Goal: Information Seeking & Learning: Learn about a topic

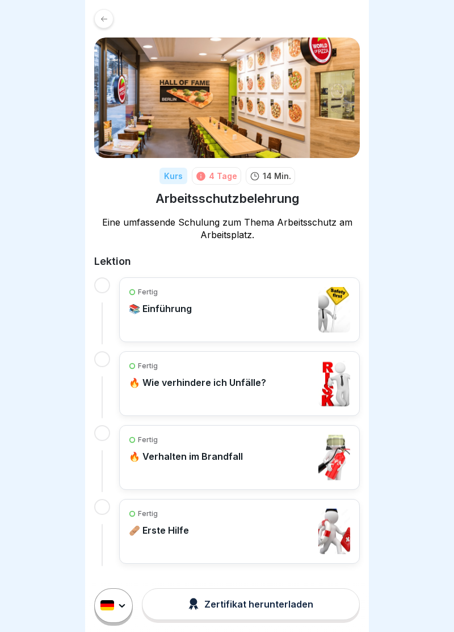
scroll to position [3, 0]
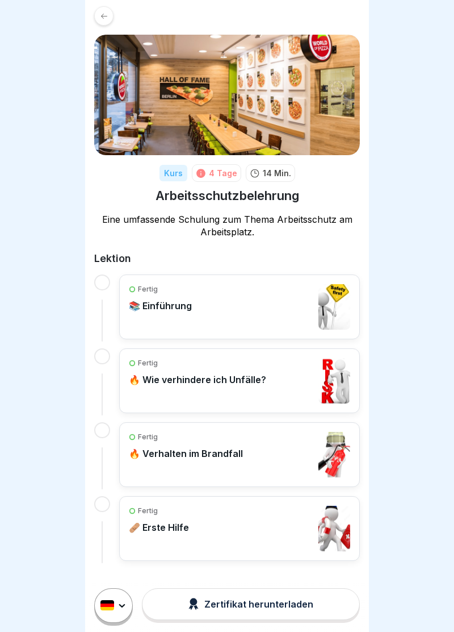
click at [244, 611] on button "Zertifikat herunterladen" at bounding box center [251, 604] width 218 height 32
click at [94, 286] on div "Kurs 4 Tage 14 Min. Arbeitsschutzbelehrung Eine umfassende Schulung zum Thema A…" at bounding box center [227, 283] width 284 height 573
click at [112, 290] on div "Fertig 📚 Einführung Fertig 🔥 Wie verhindere ich Unfälle? Fertig 🔥 Verhalten im …" at bounding box center [227, 417] width 266 height 286
click at [209, 327] on div "Fertig 📚 Einführung" at bounding box center [240, 306] width 222 height 45
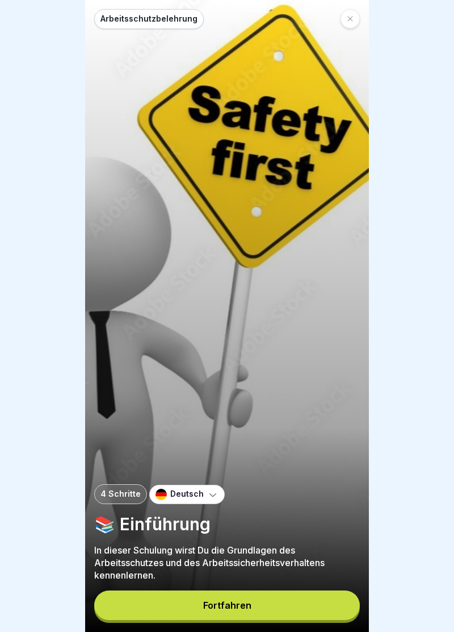
click at [286, 603] on button "Fortfahren" at bounding box center [227, 605] width 266 height 30
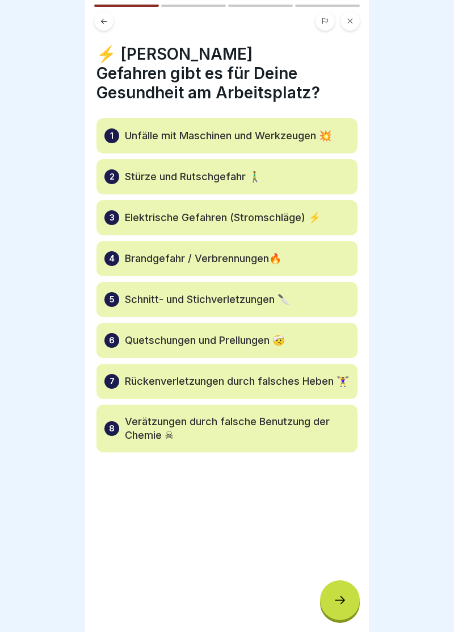
click at [345, 596] on icon at bounding box center [340, 600] width 14 height 14
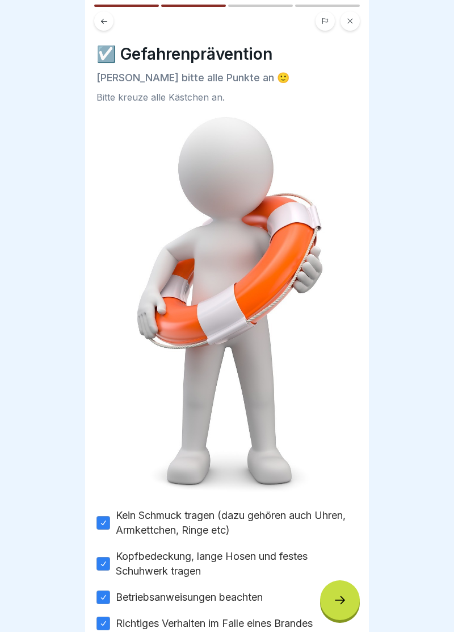
click at [345, 597] on icon at bounding box center [340, 600] width 14 height 14
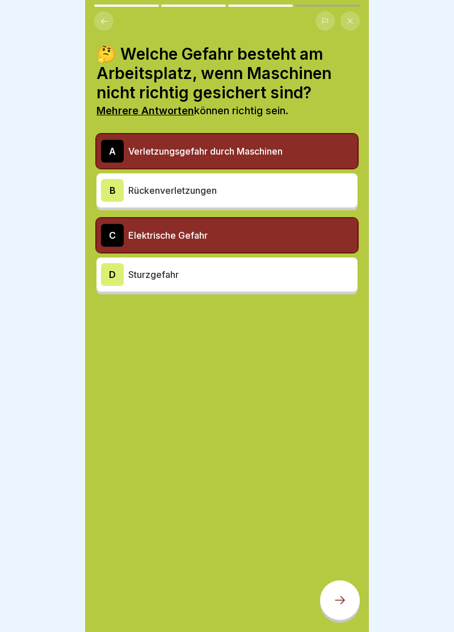
click at [347, 591] on div at bounding box center [340, 600] width 40 height 40
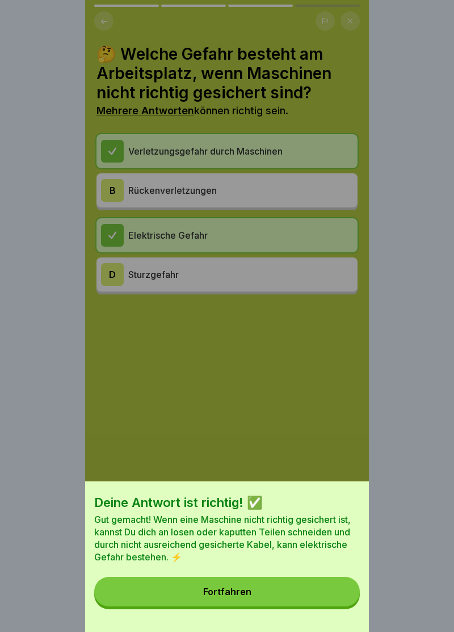
click at [313, 587] on button "Fortfahren" at bounding box center [227, 592] width 266 height 30
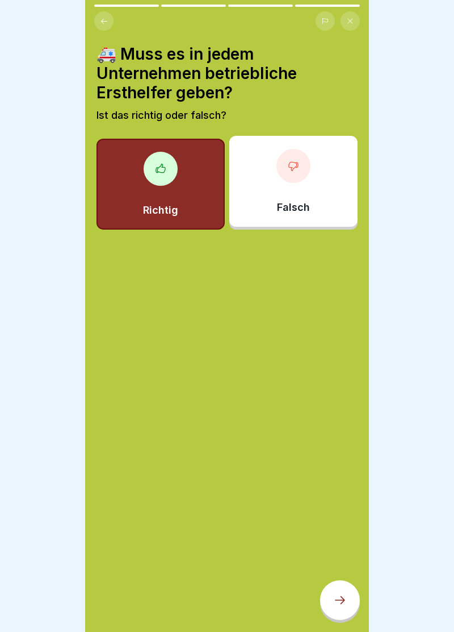
click at [351, 596] on div at bounding box center [340, 600] width 40 height 40
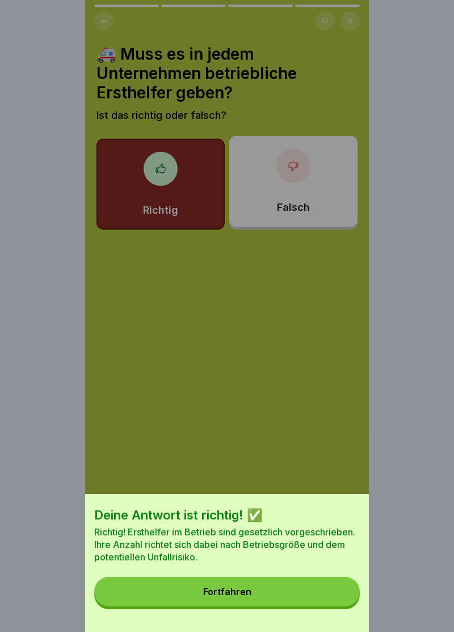
click at [330, 587] on button "Fortfahren" at bounding box center [227, 592] width 266 height 30
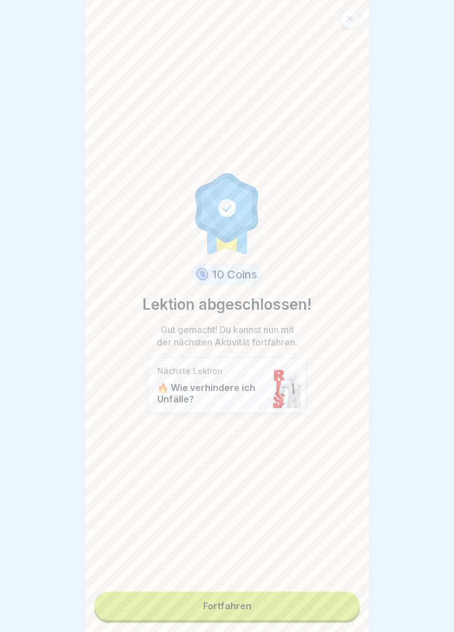
click at [326, 602] on link "Fortfahren" at bounding box center [227, 605] width 266 height 28
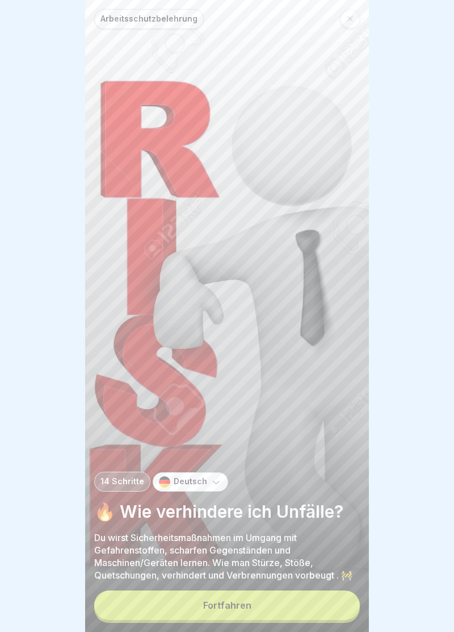
click at [313, 602] on button "Fortfahren" at bounding box center [227, 605] width 266 height 30
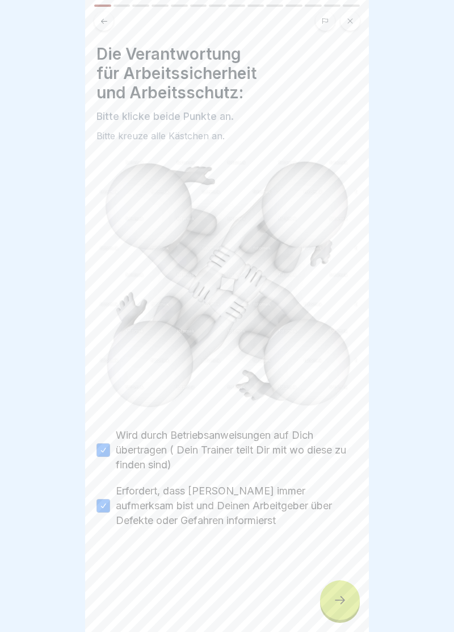
click at [342, 590] on div at bounding box center [340, 600] width 40 height 40
click at [340, 589] on div at bounding box center [340, 600] width 40 height 40
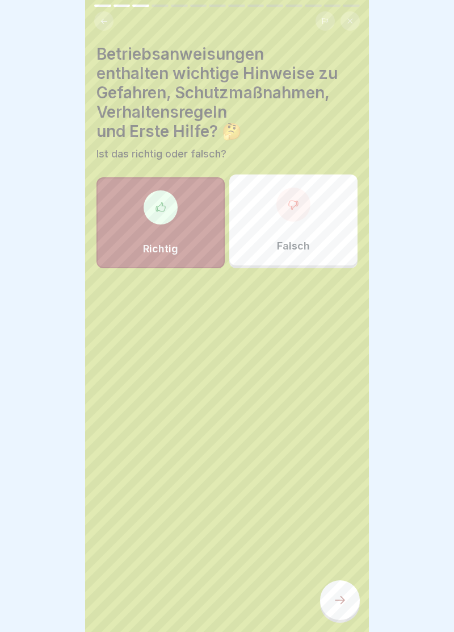
click at [341, 589] on div at bounding box center [340, 600] width 40 height 40
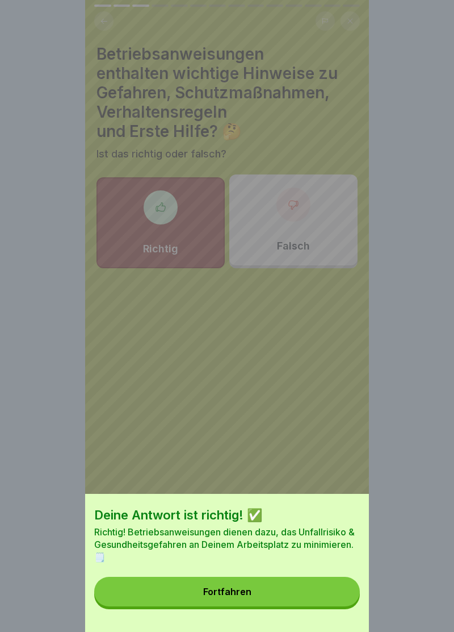
click at [323, 589] on button "Fortfahren" at bounding box center [227, 592] width 266 height 30
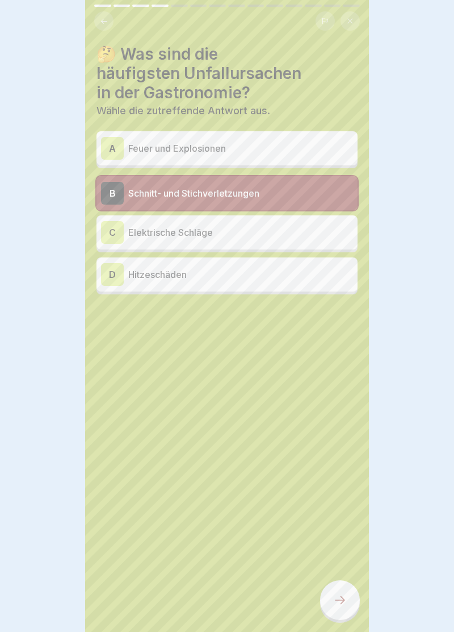
click at [348, 597] on div at bounding box center [340, 600] width 40 height 40
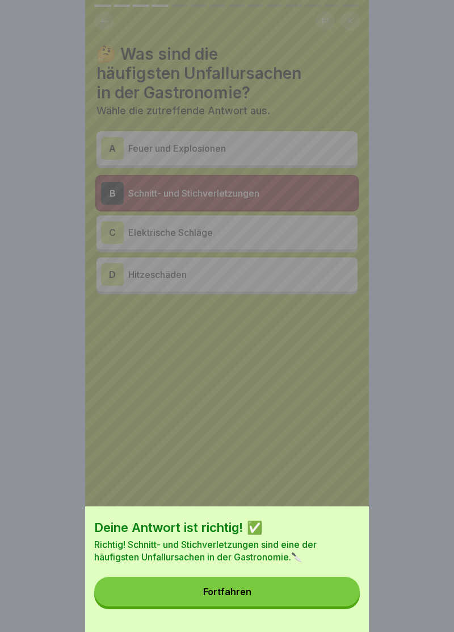
click at [346, 593] on button "Fortfahren" at bounding box center [227, 592] width 266 height 30
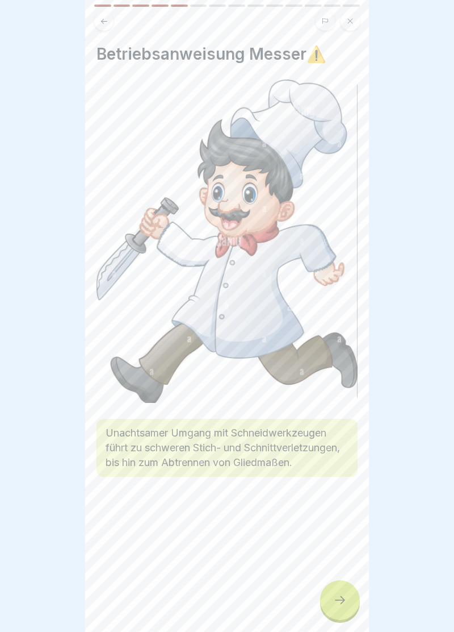
click at [343, 590] on div at bounding box center [340, 600] width 40 height 40
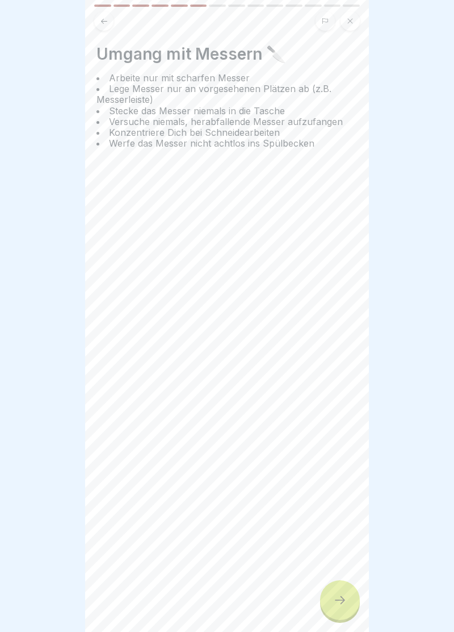
click at [345, 591] on div at bounding box center [340, 600] width 40 height 40
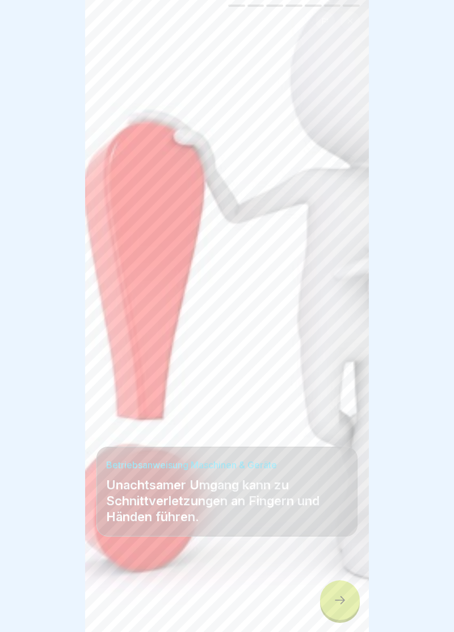
click at [346, 602] on icon at bounding box center [340, 600] width 14 height 14
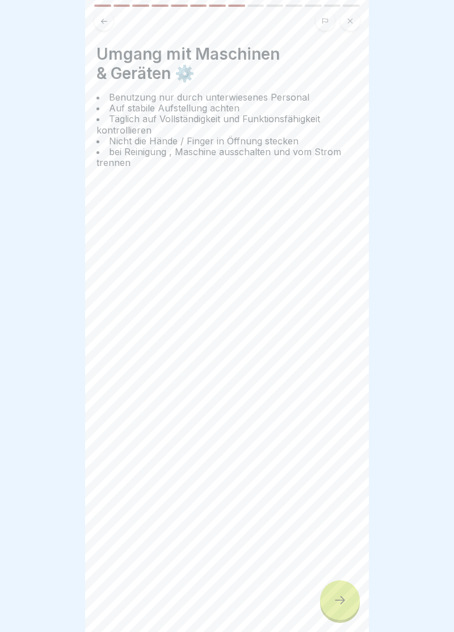
click at [344, 598] on icon at bounding box center [340, 600] width 14 height 14
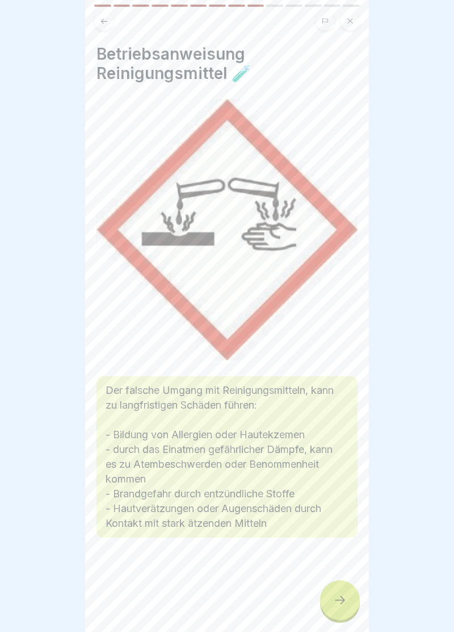
click at [347, 601] on icon at bounding box center [340, 600] width 14 height 14
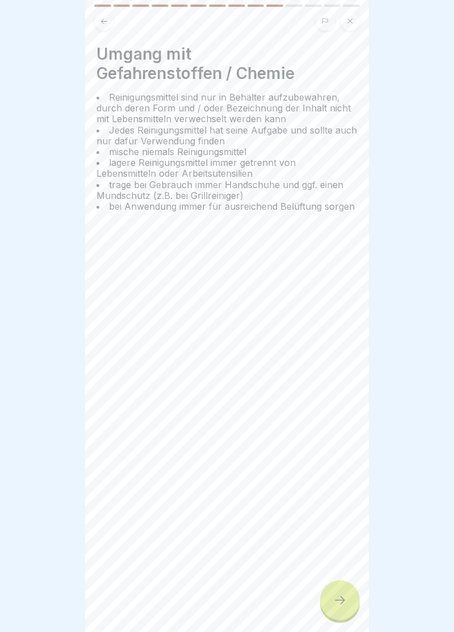
click at [345, 598] on icon at bounding box center [340, 600] width 14 height 14
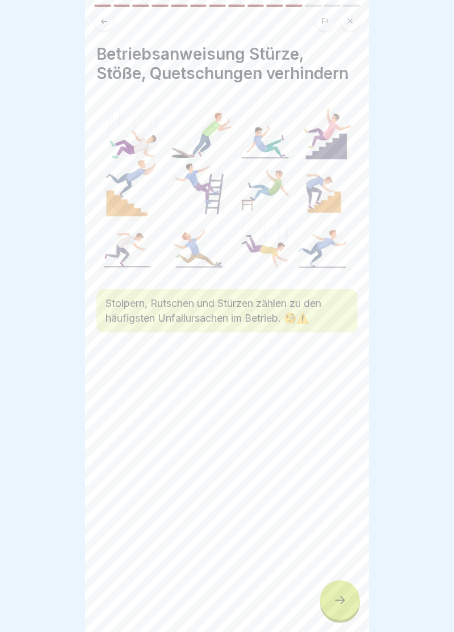
click at [346, 597] on icon at bounding box center [340, 600] width 14 height 14
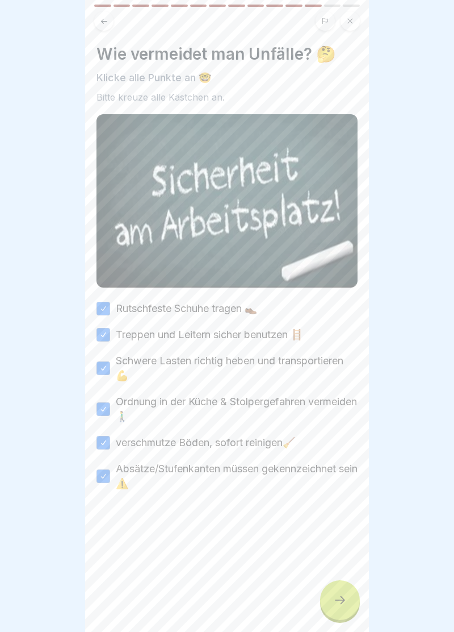
click at [347, 597] on icon at bounding box center [340, 600] width 14 height 14
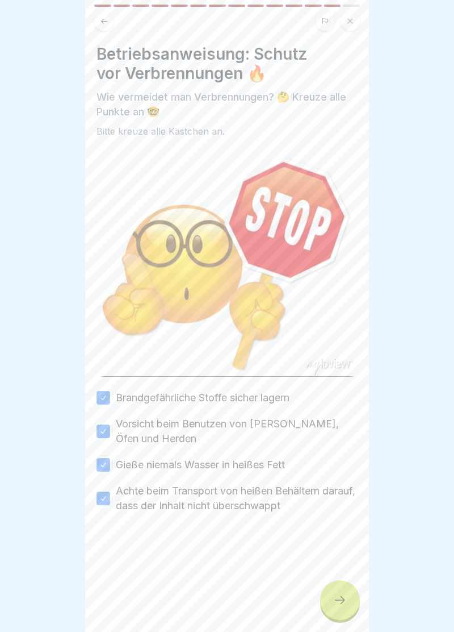
click at [352, 602] on div at bounding box center [340, 600] width 40 height 40
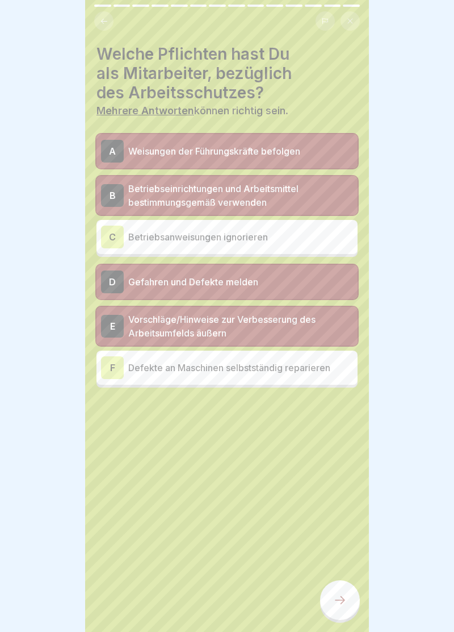
click at [344, 593] on div at bounding box center [340, 600] width 40 height 40
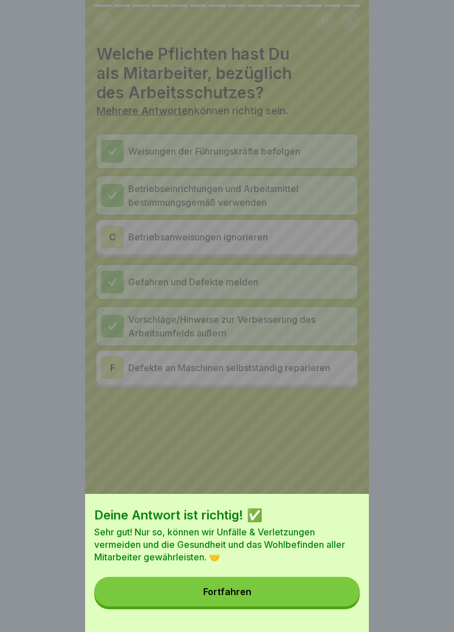
click at [338, 600] on button "Fortfahren" at bounding box center [227, 592] width 266 height 30
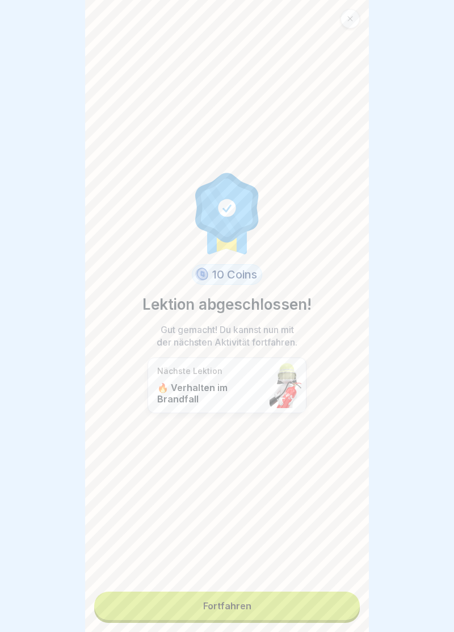
click at [338, 600] on link "Fortfahren" at bounding box center [227, 605] width 266 height 28
click at [333, 611] on link "Fortfahren" at bounding box center [227, 605] width 266 height 28
click at [337, 609] on link "Fortfahren" at bounding box center [227, 605] width 266 height 28
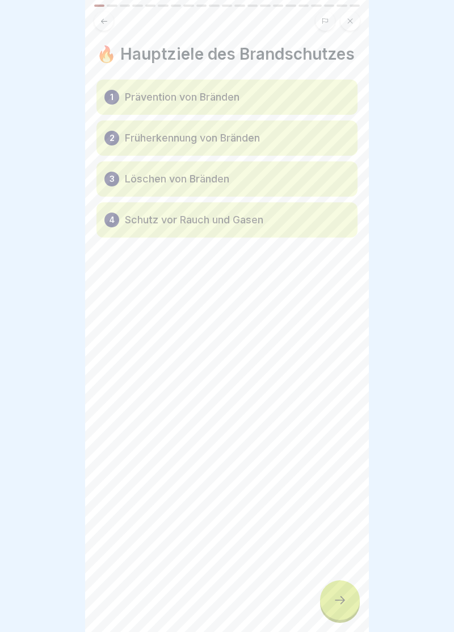
click at [344, 593] on div at bounding box center [340, 600] width 40 height 40
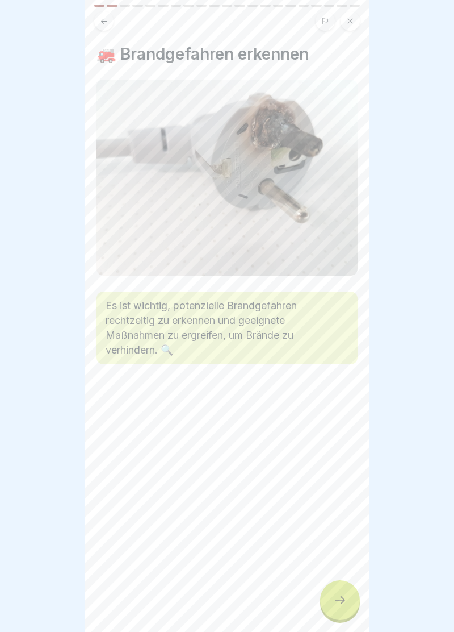
click at [345, 598] on icon at bounding box center [340, 600] width 14 height 14
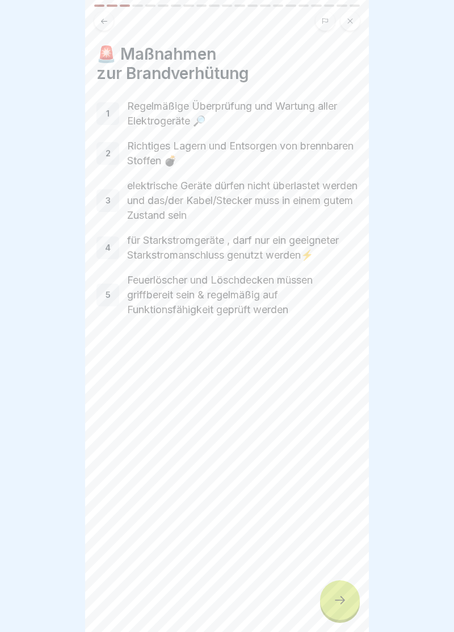
click at [345, 594] on div at bounding box center [340, 600] width 40 height 40
click at [343, 598] on icon at bounding box center [340, 600] width 14 height 14
click at [341, 598] on icon at bounding box center [340, 600] width 10 height 8
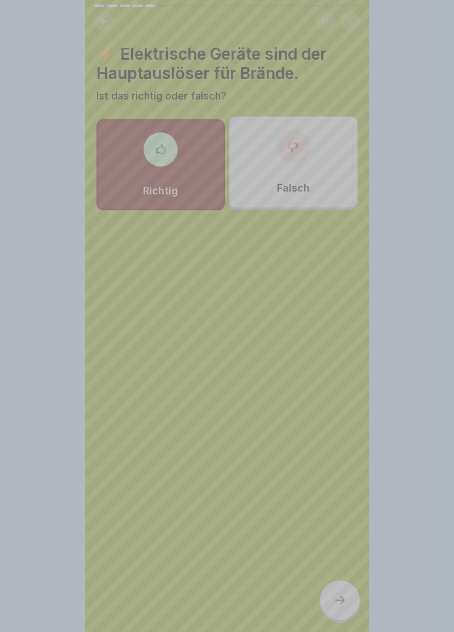
click at [341, 593] on div "Deine Antwort ist richtig! ✅ Richtig! Elektrische Geräte sind tatsächlich der H…" at bounding box center [227, 570] width 284 height 632
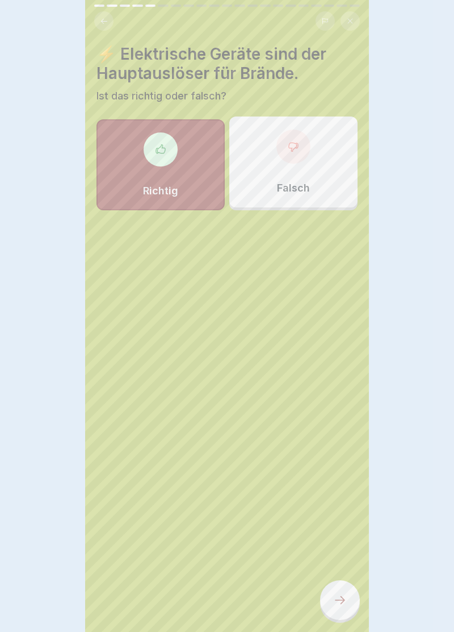
click at [343, 596] on icon at bounding box center [340, 600] width 14 height 14
click at [348, 602] on div at bounding box center [340, 600] width 40 height 40
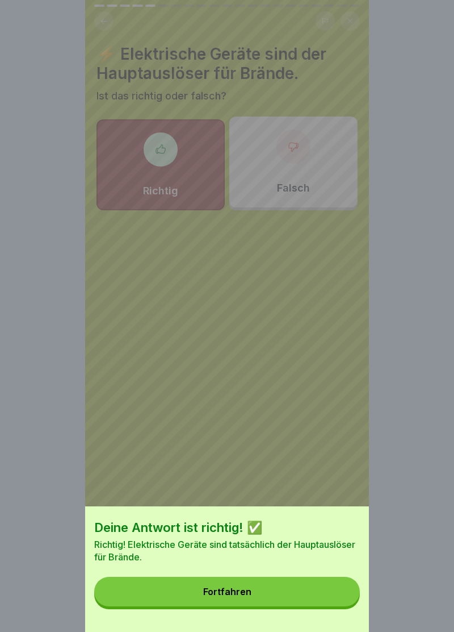
click at [345, 595] on button "Fortfahren" at bounding box center [227, 592] width 266 height 30
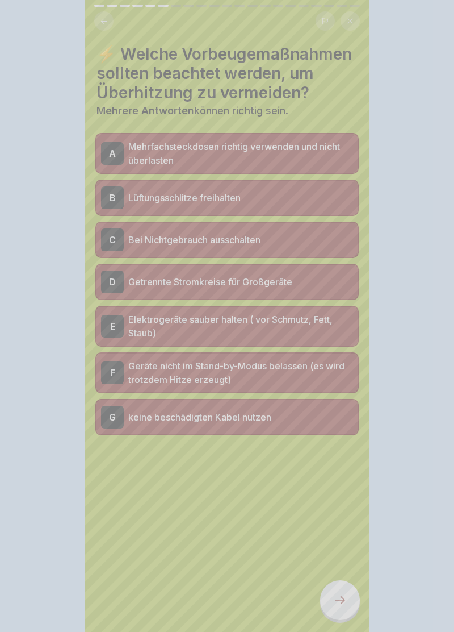
click at [335, 594] on icon at bounding box center [340, 600] width 14 height 14
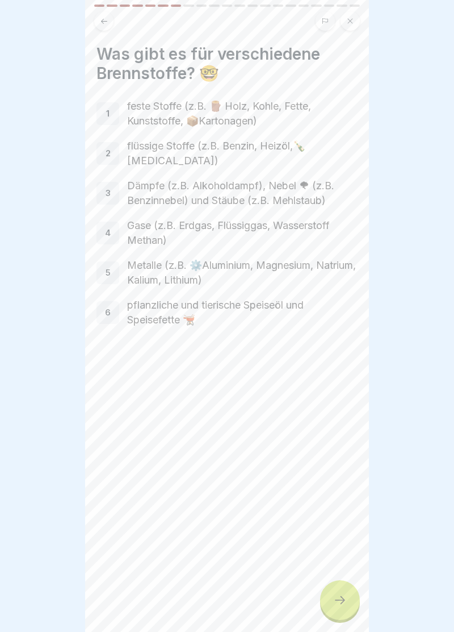
click at [348, 597] on div at bounding box center [340, 600] width 40 height 40
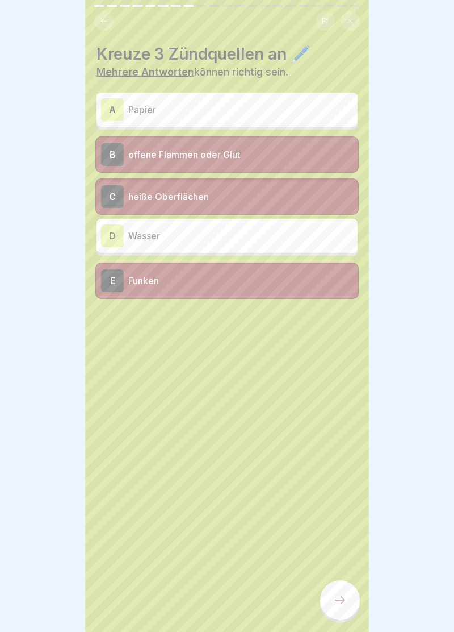
click at [347, 594] on icon at bounding box center [340, 600] width 14 height 14
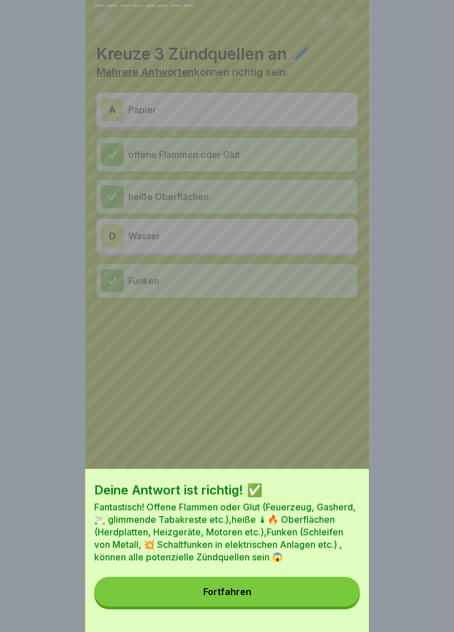
click at [351, 593] on button "Fortfahren" at bounding box center [227, 592] width 266 height 30
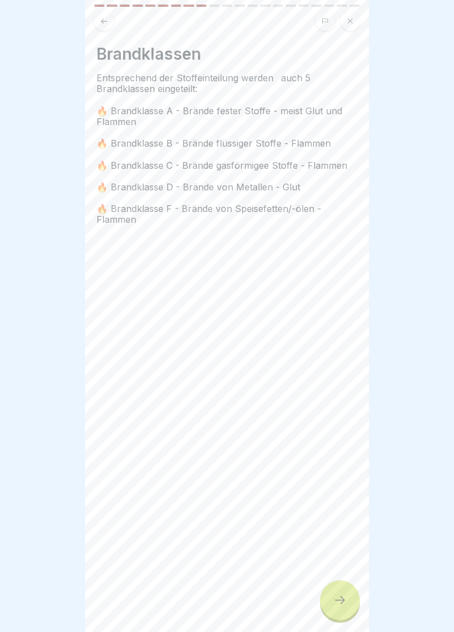
click at [351, 607] on div at bounding box center [340, 600] width 40 height 40
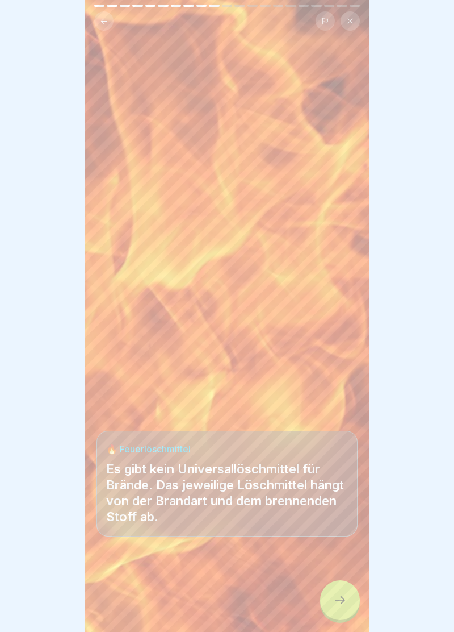
click at [313, 590] on div at bounding box center [227, 598] width 261 height 68
click at [346, 596] on icon at bounding box center [340, 600] width 14 height 14
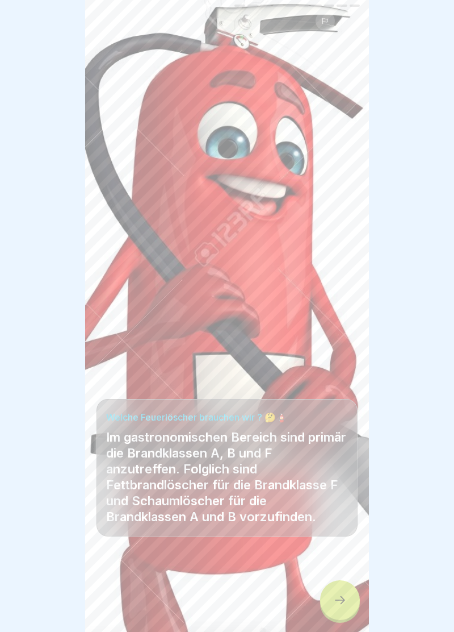
click at [345, 598] on icon at bounding box center [340, 600] width 14 height 14
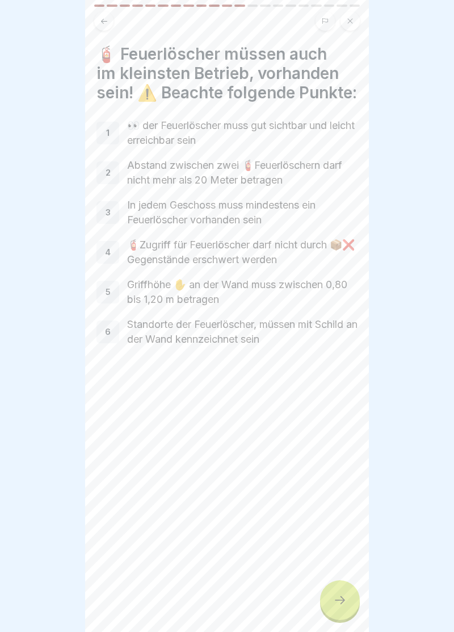
click at [344, 599] on icon at bounding box center [340, 600] width 10 height 8
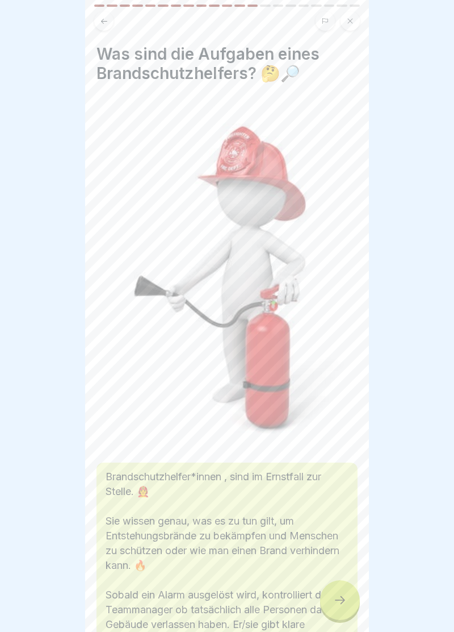
click at [343, 600] on icon at bounding box center [340, 600] width 14 height 14
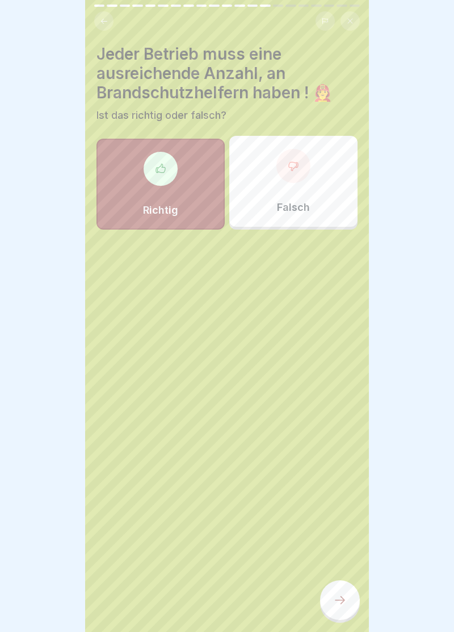
click at [345, 599] on icon at bounding box center [340, 600] width 14 height 14
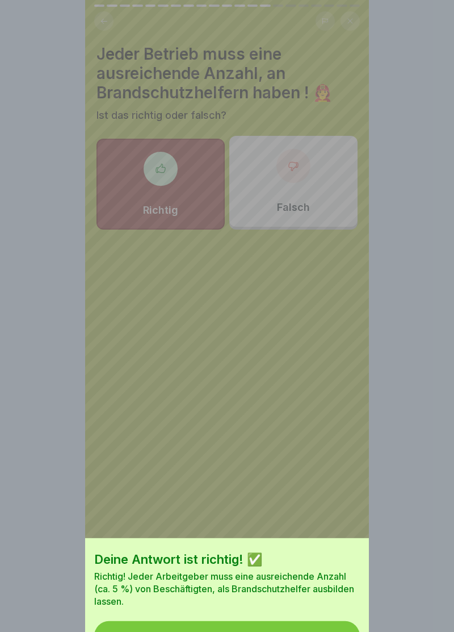
click at [351, 621] on button "Fortfahren" at bounding box center [227, 636] width 266 height 30
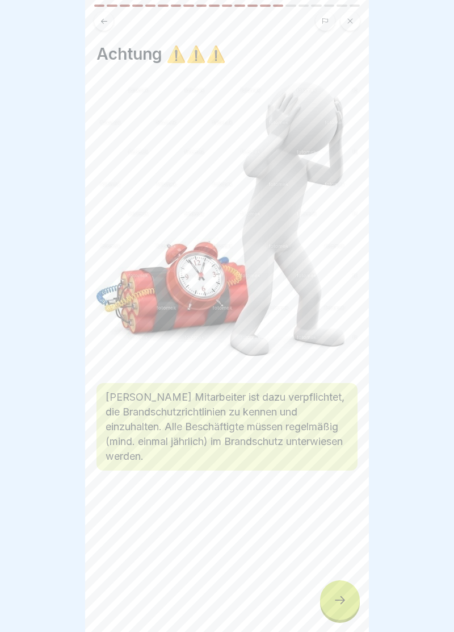
click at [364, 595] on div "Achtung ⚠️⚠️⚠️ Jeder Mitarbeiter ist dazu verpflichtet, die Brandschutzrichtlin…" at bounding box center [227, 316] width 284 height 632
click at [347, 599] on div at bounding box center [340, 600] width 40 height 40
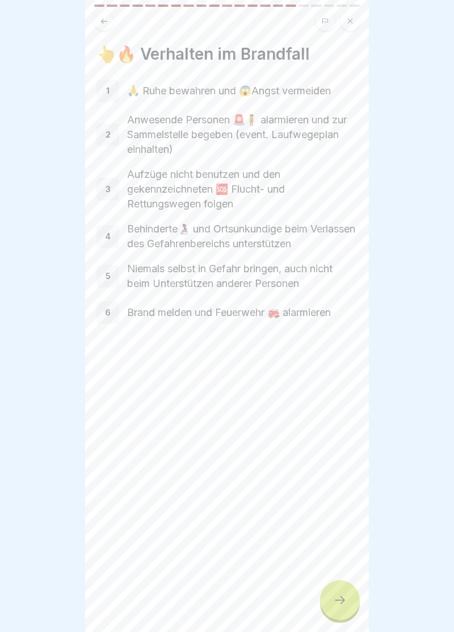
click at [344, 584] on div at bounding box center [340, 600] width 40 height 40
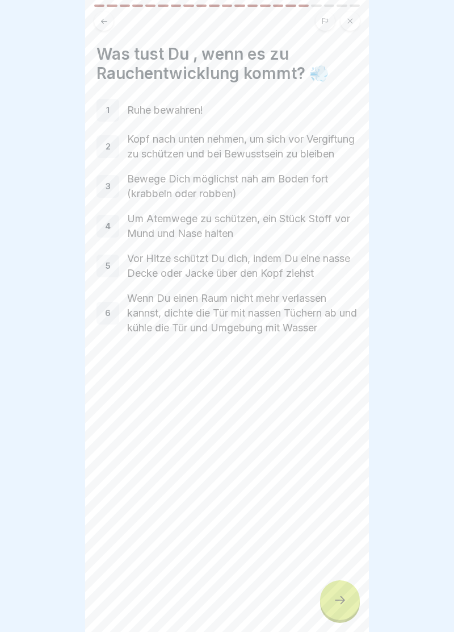
click at [343, 597] on icon at bounding box center [340, 600] width 14 height 14
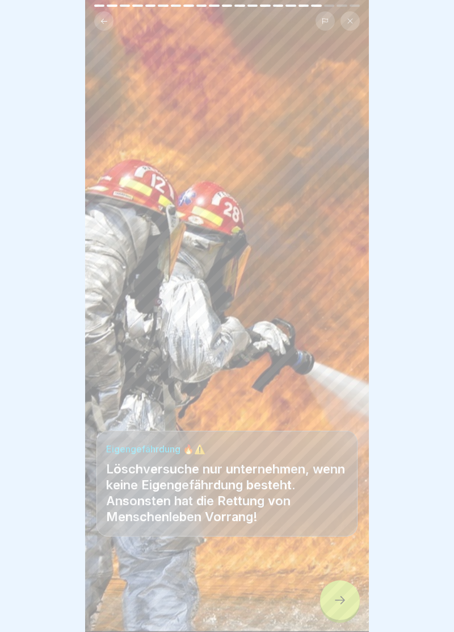
click at [347, 595] on div at bounding box center [340, 600] width 40 height 40
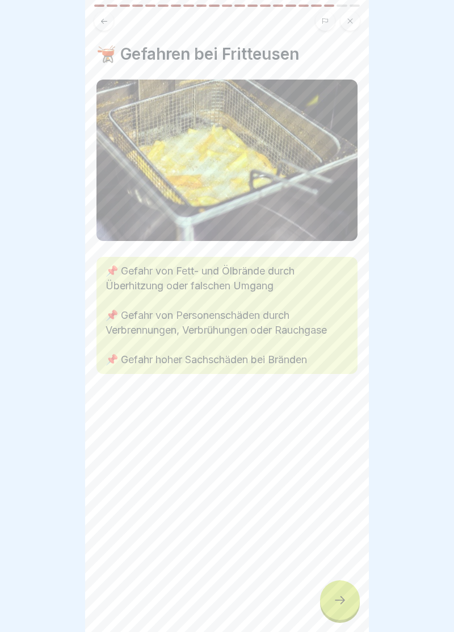
click at [350, 598] on div at bounding box center [340, 600] width 40 height 40
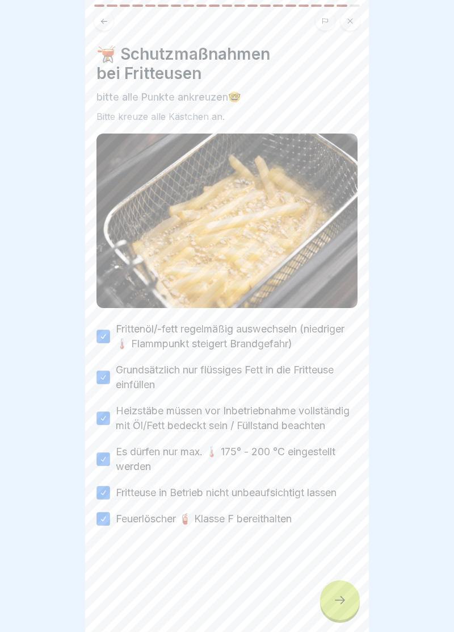
click at [348, 595] on div at bounding box center [340, 600] width 40 height 40
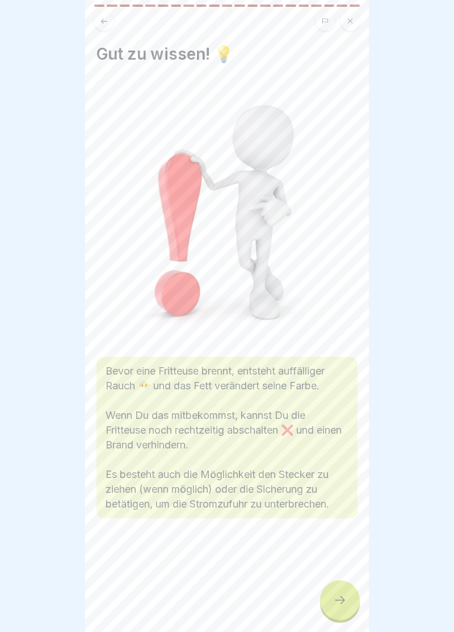
click at [349, 593] on div at bounding box center [340, 600] width 40 height 40
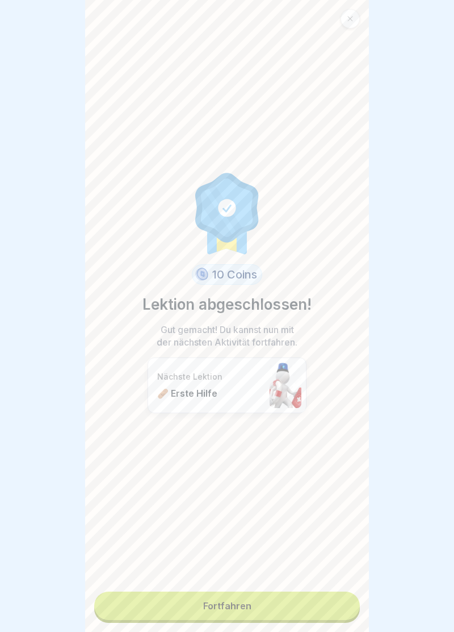
click at [327, 598] on link "Fortfahren" at bounding box center [227, 605] width 266 height 28
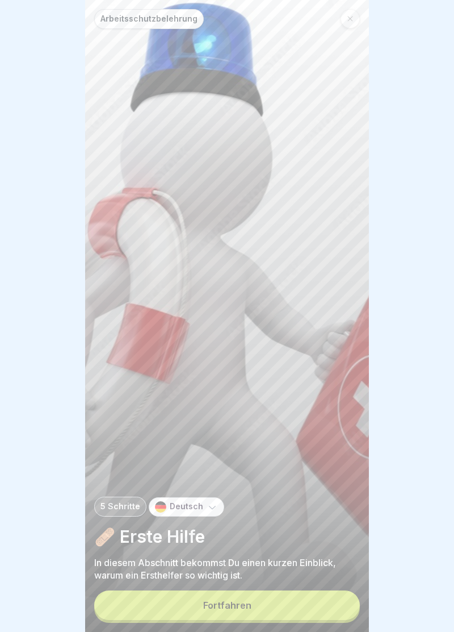
click at [320, 611] on button "Fortfahren" at bounding box center [227, 605] width 266 height 30
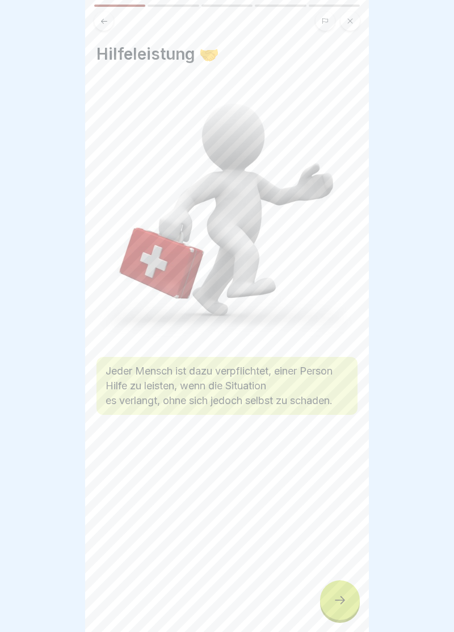
click at [349, 598] on div at bounding box center [340, 600] width 40 height 40
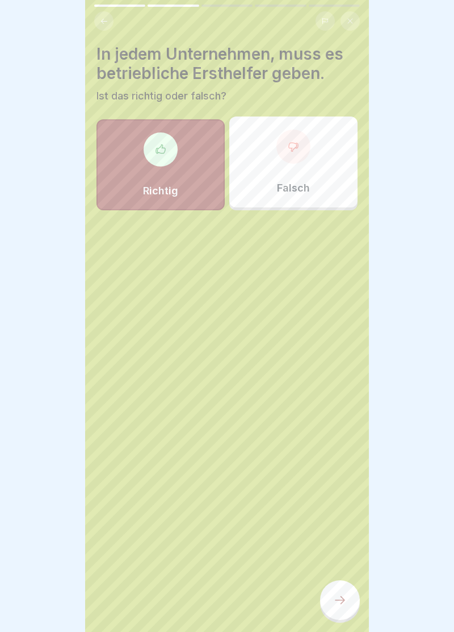
click at [345, 596] on icon at bounding box center [340, 600] width 14 height 14
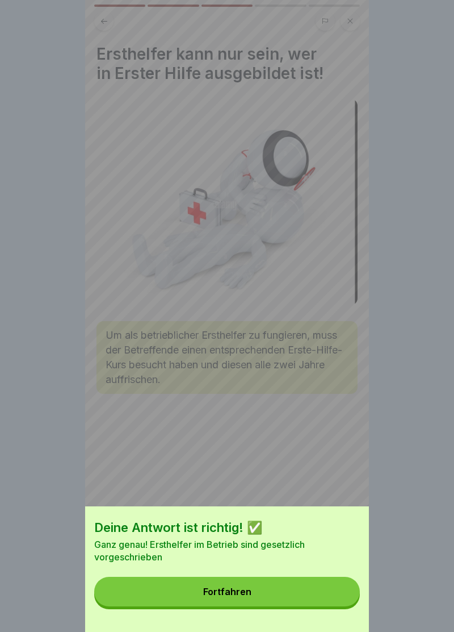
click at [342, 594] on div "Deine Antwort ist richtig! ✅ Ganz genau! Ersthelfer im Betrieb sind gesetzlich …" at bounding box center [227, 316] width 454 height 632
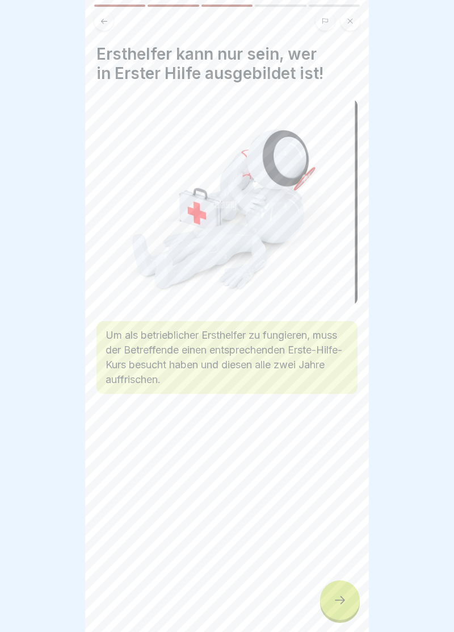
click at [347, 602] on icon at bounding box center [340, 600] width 14 height 14
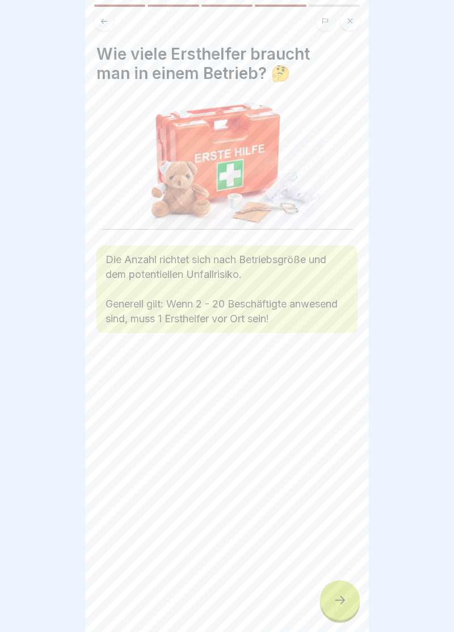
click at [347, 607] on div at bounding box center [340, 600] width 40 height 40
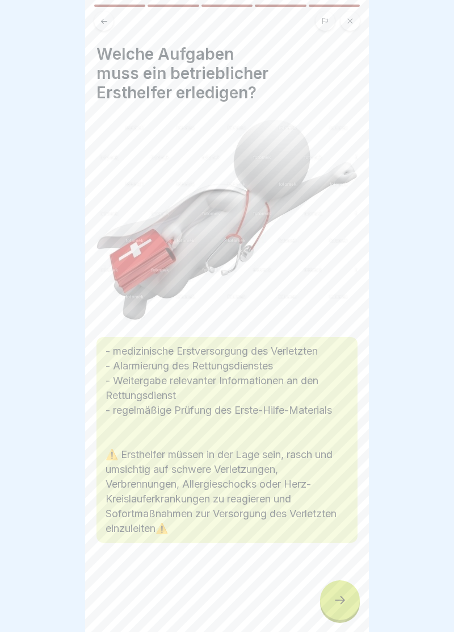
click at [344, 594] on icon at bounding box center [340, 600] width 14 height 14
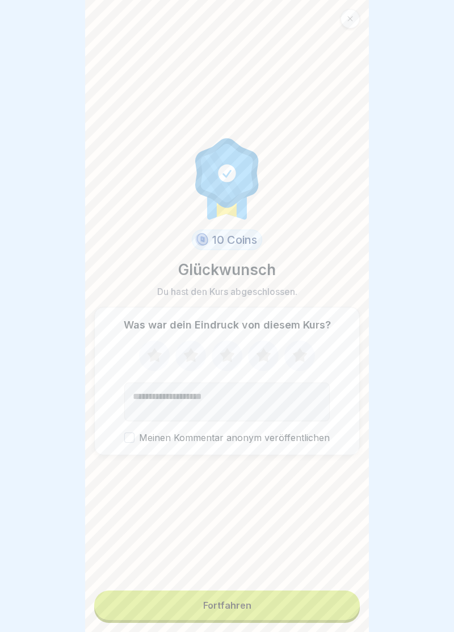
click at [345, 603] on button "Fortfahren" at bounding box center [227, 605] width 266 height 30
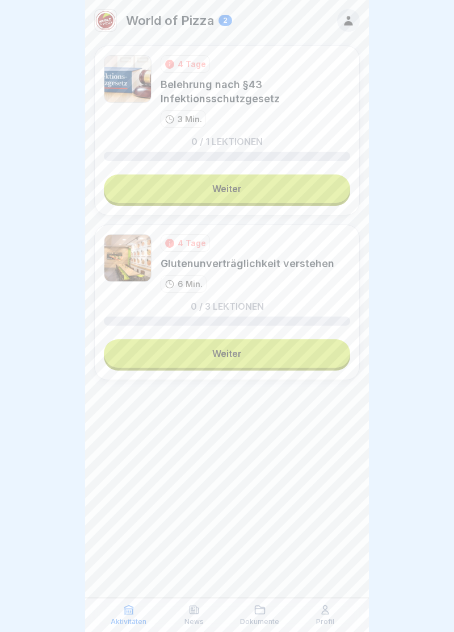
click at [337, 614] on div "Profil" at bounding box center [326, 615] width 60 height 22
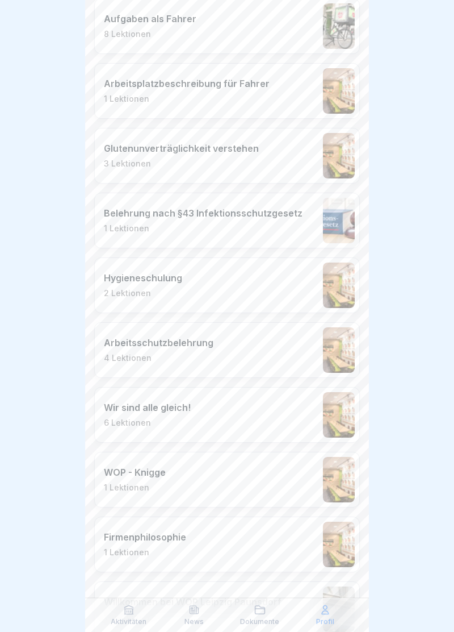
scroll to position [1136, 0]
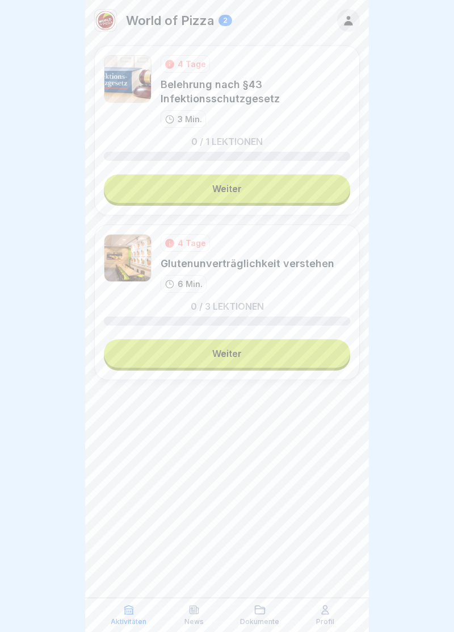
click at [269, 197] on link "Weiter" at bounding box center [227, 188] width 247 height 28
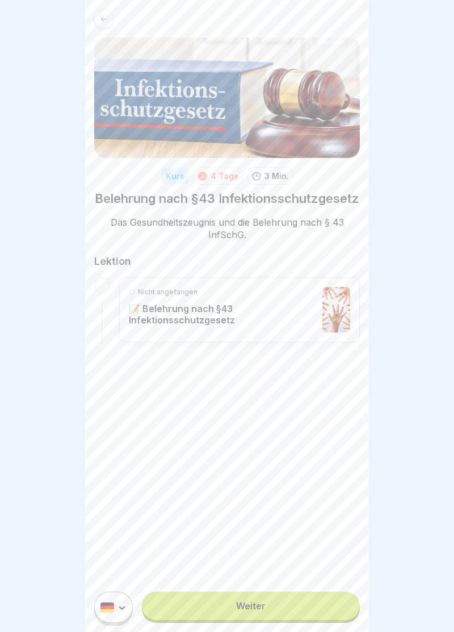
click at [281, 599] on link "Weiter" at bounding box center [251, 605] width 218 height 28
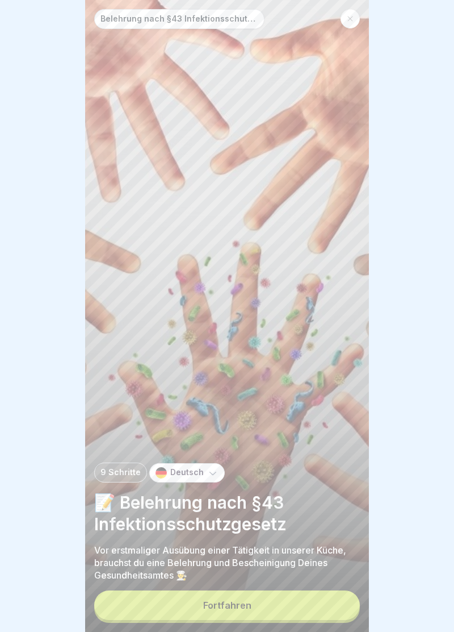
click at [289, 608] on button "Fortfahren" at bounding box center [227, 605] width 266 height 30
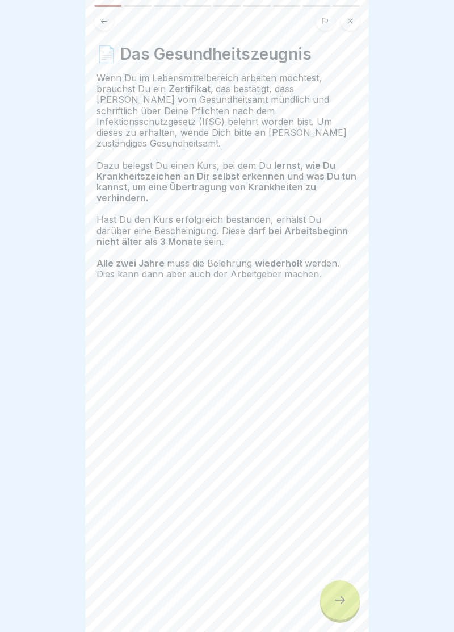
click at [341, 589] on div at bounding box center [340, 600] width 40 height 40
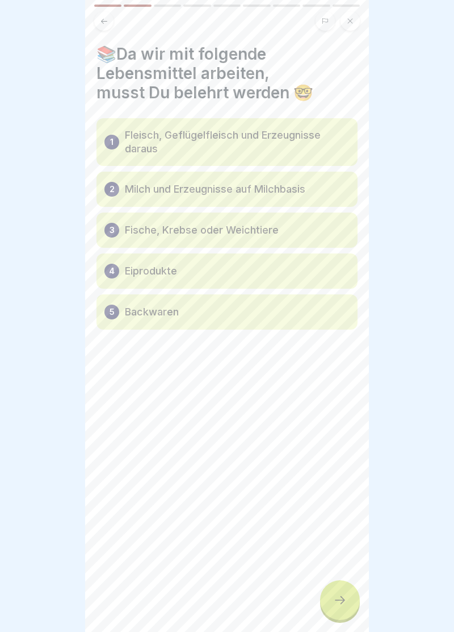
click at [345, 587] on div at bounding box center [340, 600] width 40 height 40
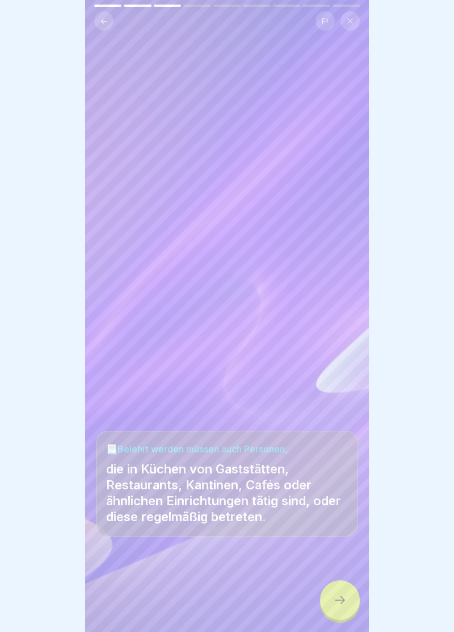
click at [336, 589] on div at bounding box center [340, 600] width 40 height 40
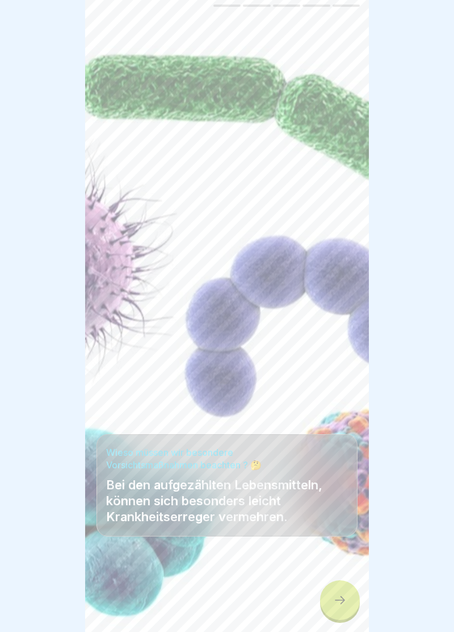
click at [336, 594] on icon at bounding box center [340, 600] width 14 height 14
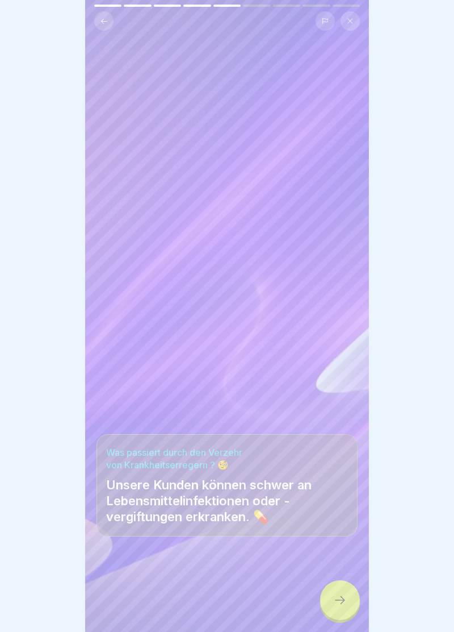
click at [337, 594] on div at bounding box center [340, 600] width 40 height 40
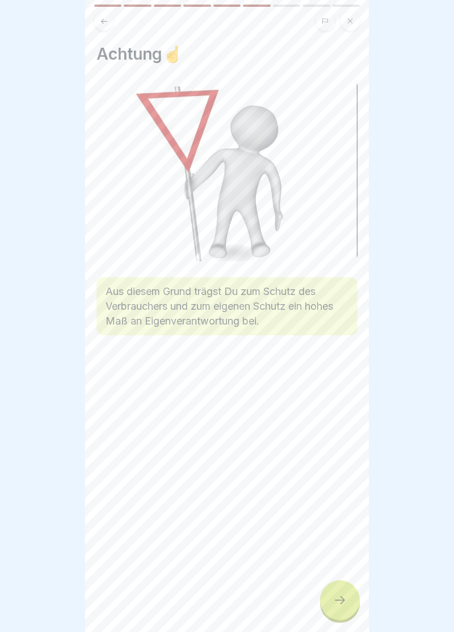
click at [343, 594] on div at bounding box center [340, 600] width 40 height 40
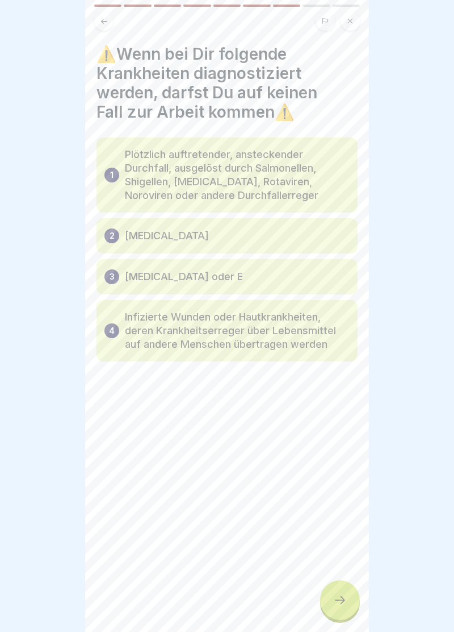
click at [343, 589] on div at bounding box center [340, 600] width 40 height 40
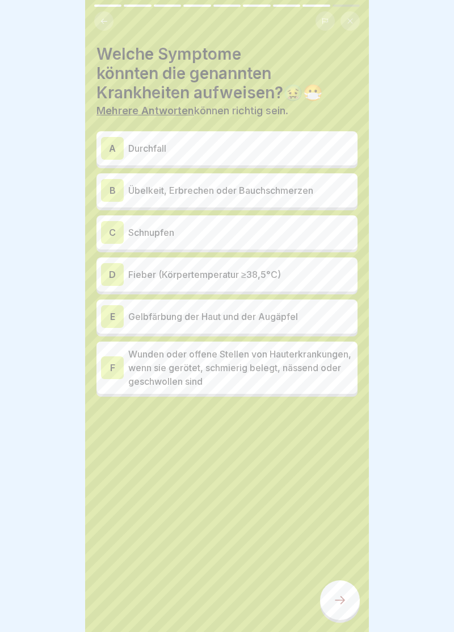
click at [232, 152] on p "Durchfall" at bounding box center [240, 148] width 225 height 14
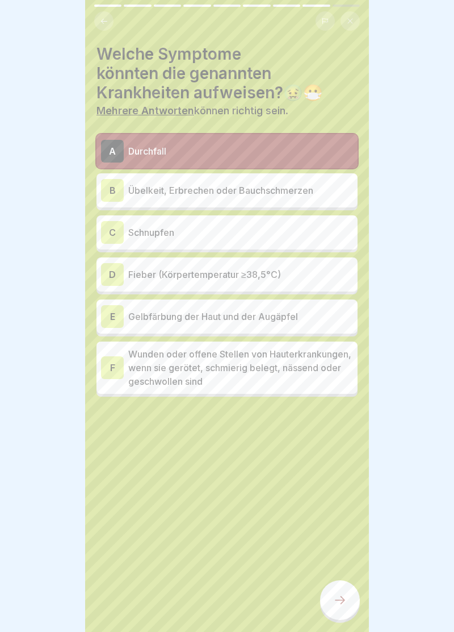
click at [274, 199] on div "B Übelkeit, Erbrechen oder Bauchschmerzen" at bounding box center [227, 190] width 252 height 23
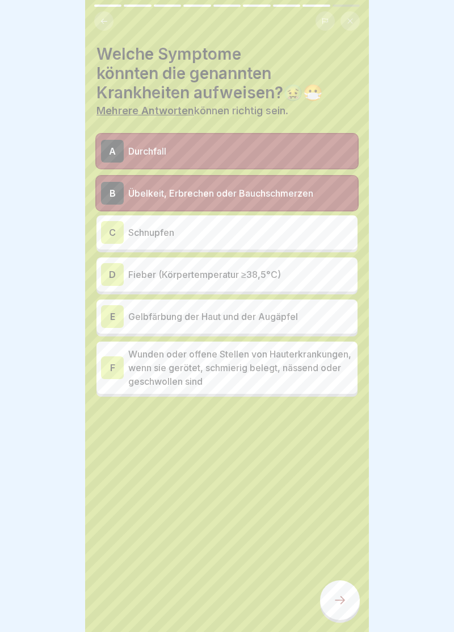
click at [244, 243] on div "C Schnupfen" at bounding box center [227, 232] width 252 height 23
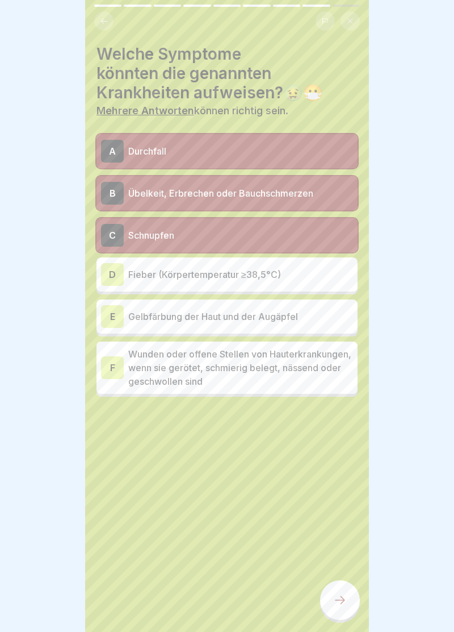
click at [268, 281] on p "Fieber (Körpertemperatur ≥38,5°C)" at bounding box center [240, 275] width 225 height 14
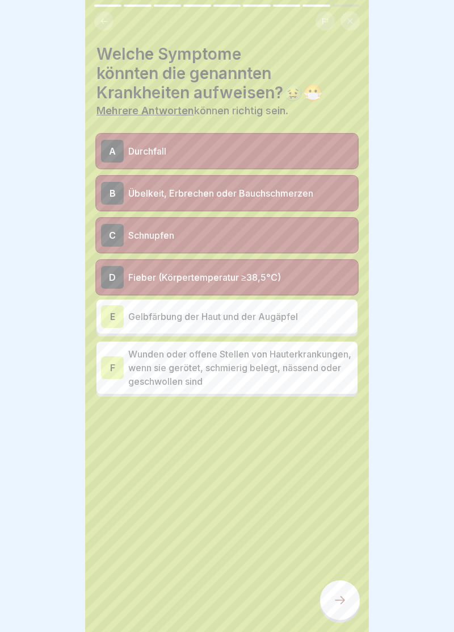
click at [256, 315] on p "Gelbfärbung der Haut und der Augäpfel" at bounding box center [240, 317] width 225 height 14
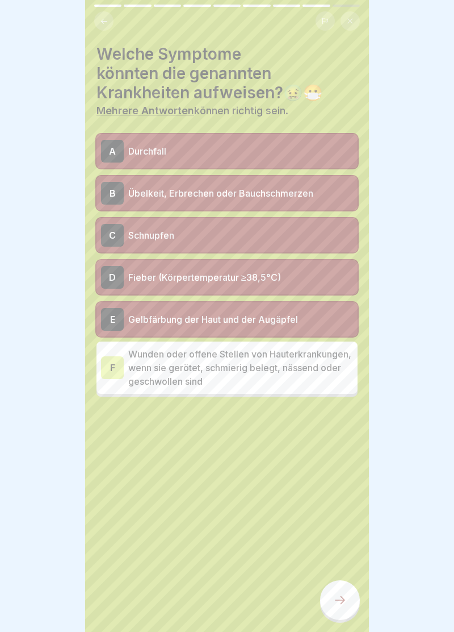
click at [231, 376] on p "Wunden oder offene Stellen von Hauterkrankungen, wenn sie gerötet, schmierig be…" at bounding box center [240, 367] width 225 height 41
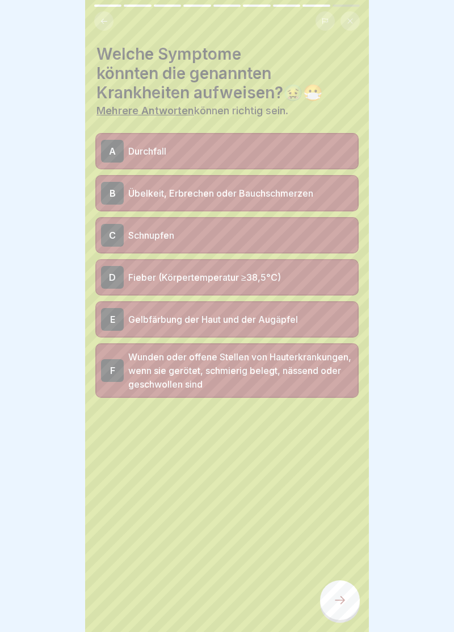
click at [345, 600] on icon at bounding box center [340, 600] width 10 height 8
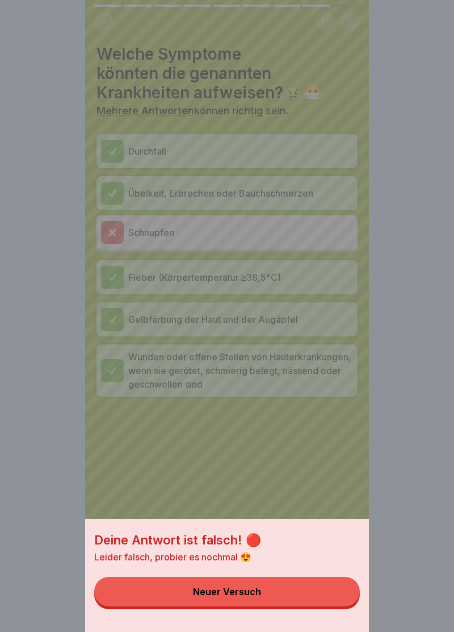
click at [290, 595] on button "Neuer Versuch" at bounding box center [227, 592] width 266 height 30
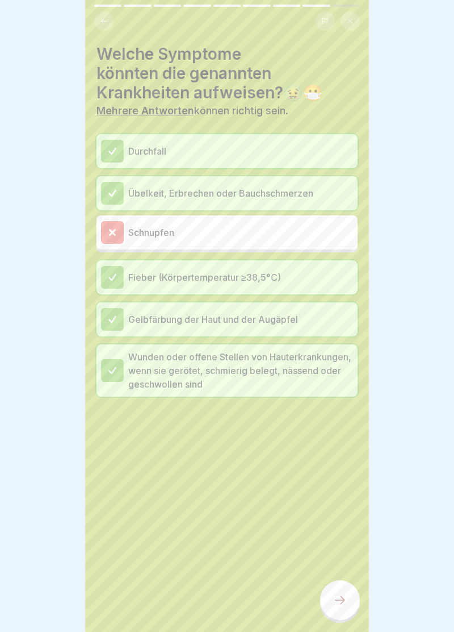
click at [348, 597] on div at bounding box center [340, 600] width 40 height 40
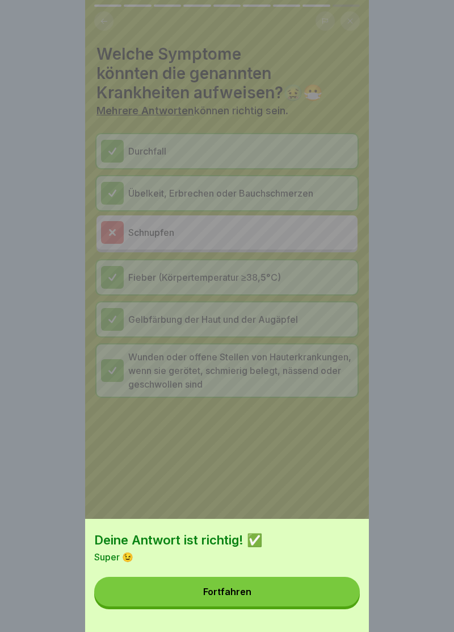
click at [306, 587] on button "Fortfahren" at bounding box center [227, 592] width 266 height 30
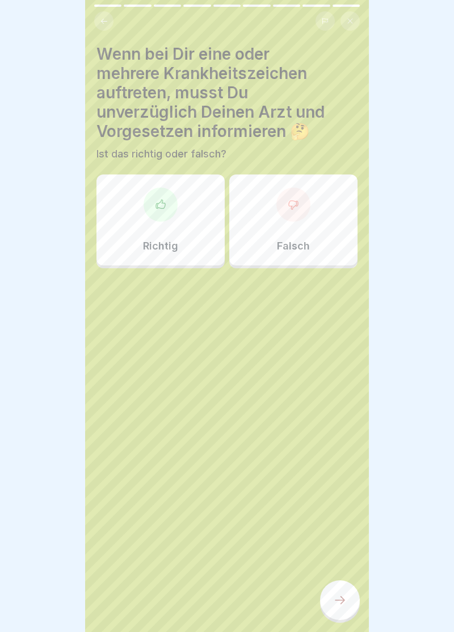
click at [179, 224] on div "Richtig" at bounding box center [161, 219] width 128 height 91
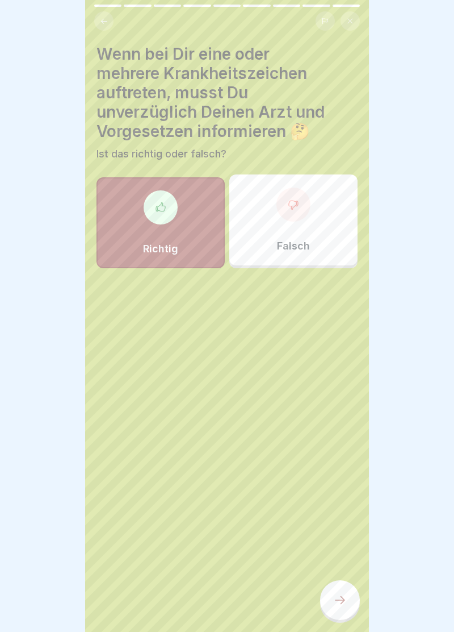
click at [344, 589] on div at bounding box center [340, 600] width 40 height 40
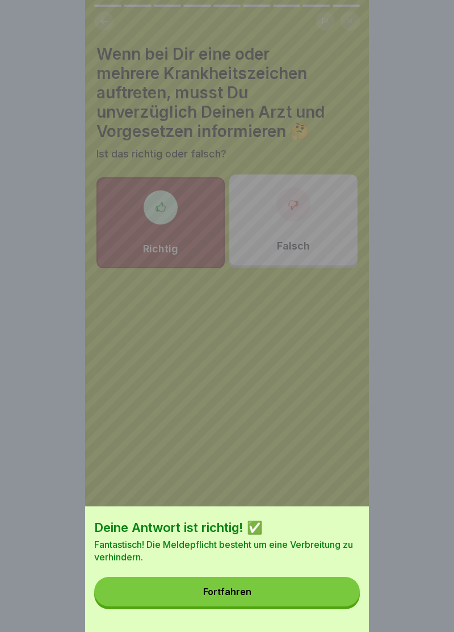
click at [309, 596] on button "Fortfahren" at bounding box center [227, 592] width 266 height 30
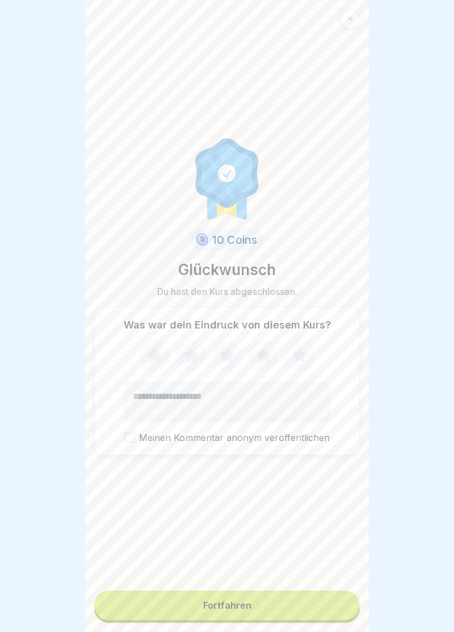
click at [281, 608] on button "Fortfahren" at bounding box center [227, 605] width 266 height 30
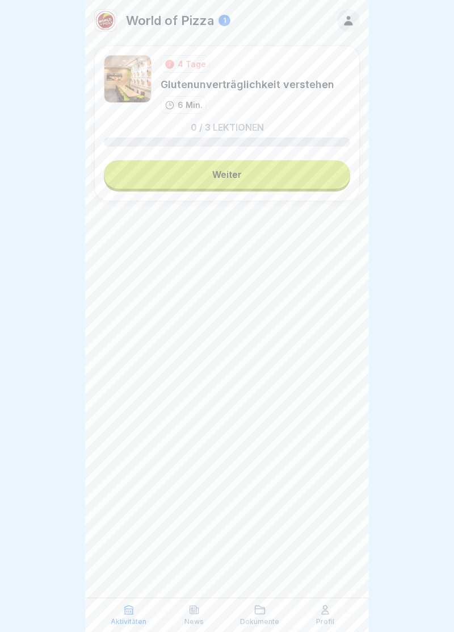
click at [245, 179] on link "Weiter" at bounding box center [227, 174] width 247 height 28
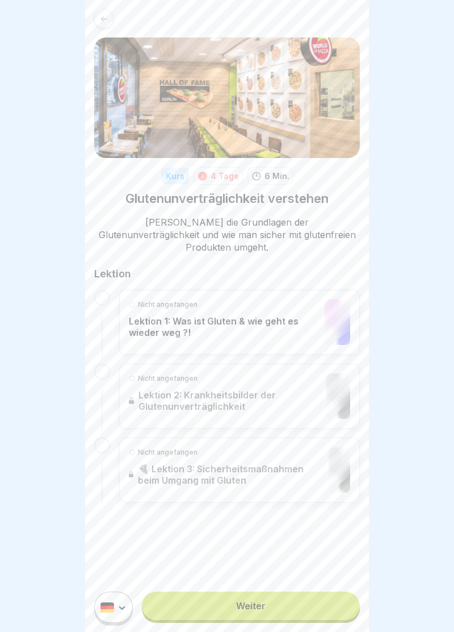
click at [309, 598] on link "Weiter" at bounding box center [251, 605] width 218 height 28
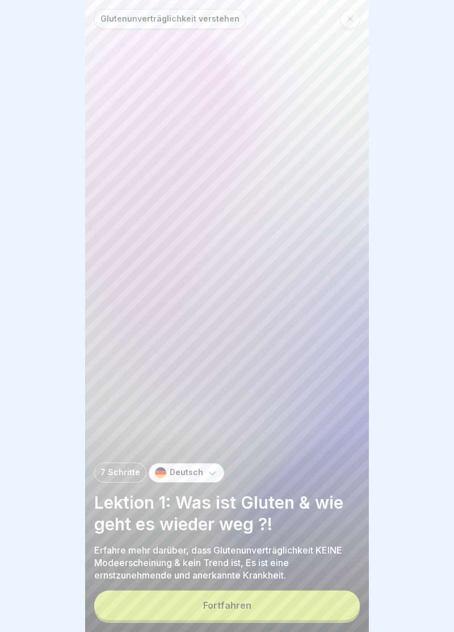
click at [305, 608] on button "Fortfahren" at bounding box center [227, 605] width 266 height 30
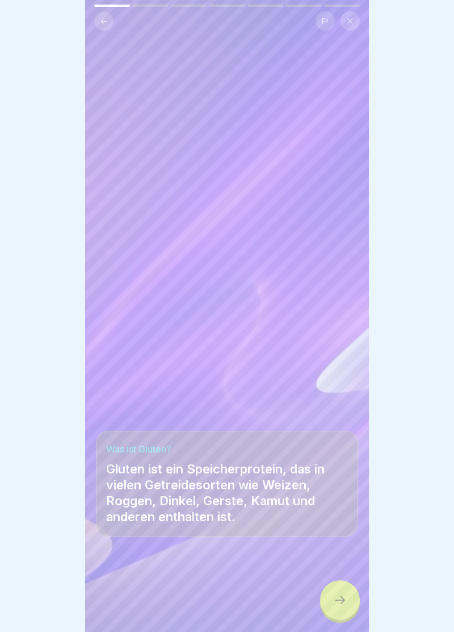
click at [339, 597] on icon at bounding box center [340, 600] width 14 height 14
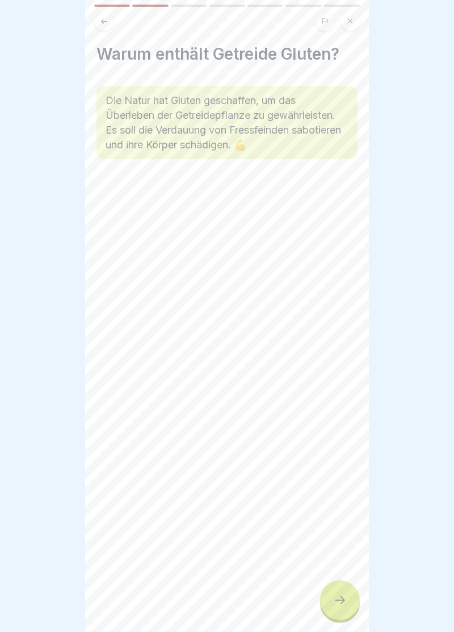
click at [339, 590] on div at bounding box center [340, 600] width 40 height 40
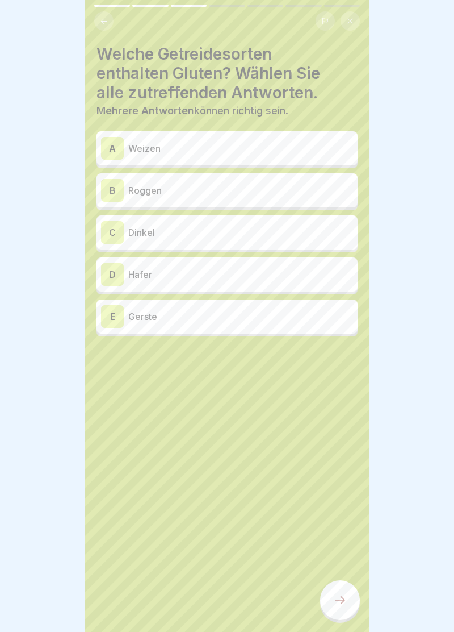
click at [208, 139] on div "A Weizen" at bounding box center [227, 148] width 252 height 23
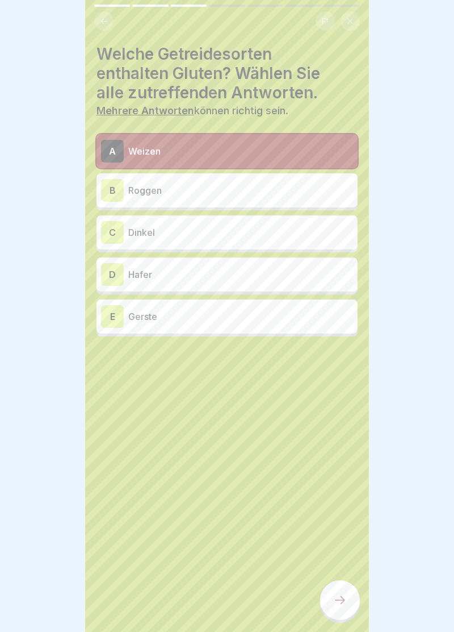
click at [185, 196] on p "Roggen" at bounding box center [240, 191] width 225 height 14
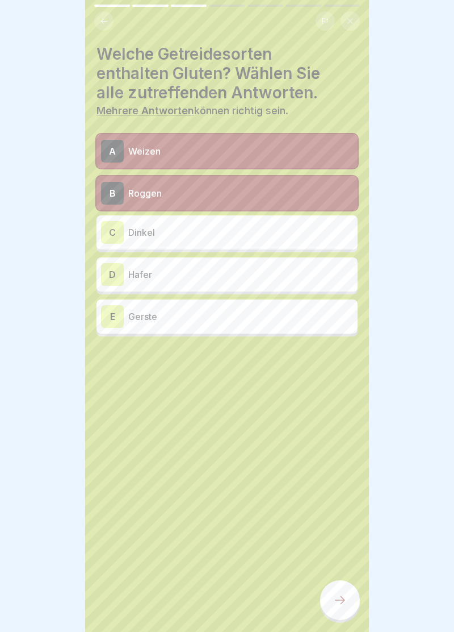
click at [185, 237] on p "Dinkel" at bounding box center [240, 233] width 225 height 14
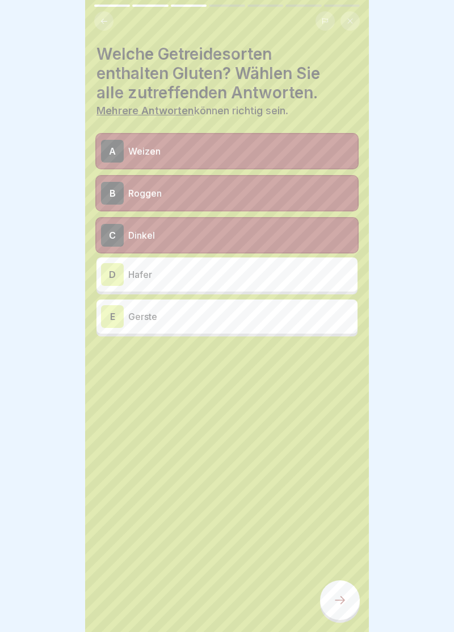
click at [179, 274] on p "Hafer" at bounding box center [240, 275] width 225 height 14
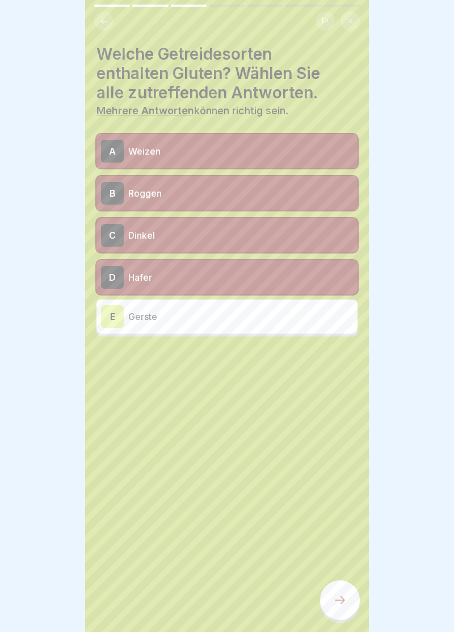
click at [178, 315] on p "Gerste" at bounding box center [240, 317] width 225 height 14
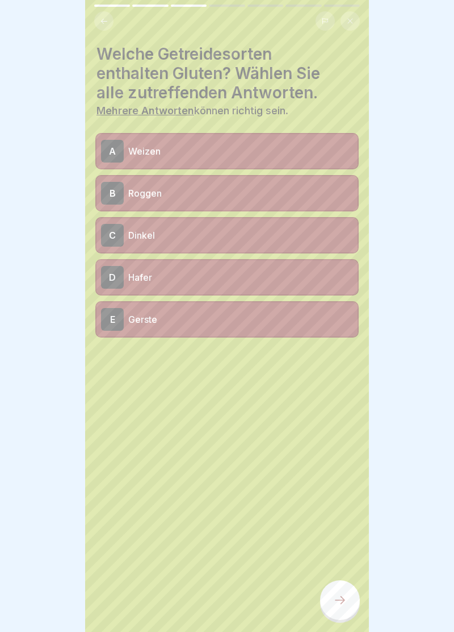
click at [346, 598] on icon at bounding box center [340, 600] width 14 height 14
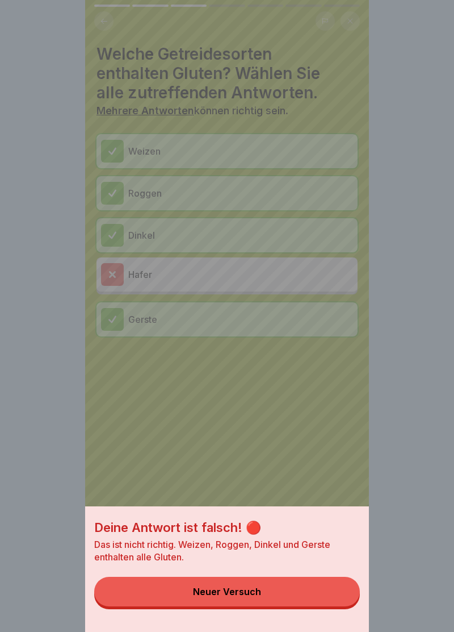
click at [280, 594] on button "Neuer Versuch" at bounding box center [227, 592] width 266 height 30
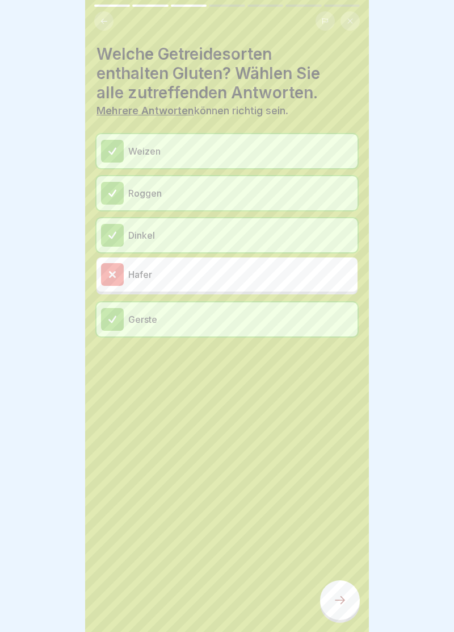
click at [343, 596] on icon at bounding box center [340, 600] width 14 height 14
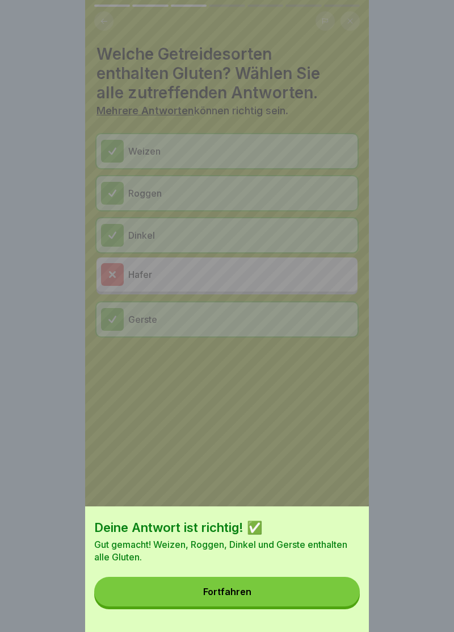
click at [310, 597] on button "Fortfahren" at bounding box center [227, 592] width 266 height 30
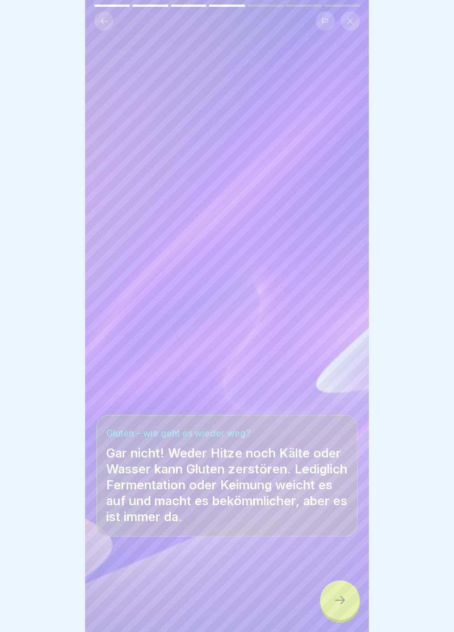
click at [337, 591] on div at bounding box center [340, 600] width 40 height 40
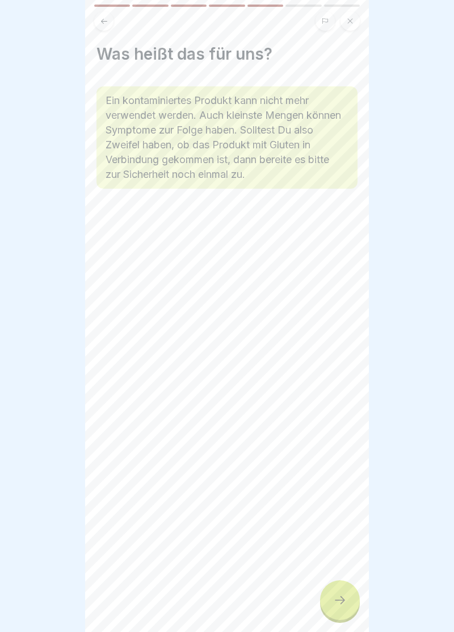
click at [345, 591] on div at bounding box center [340, 600] width 40 height 40
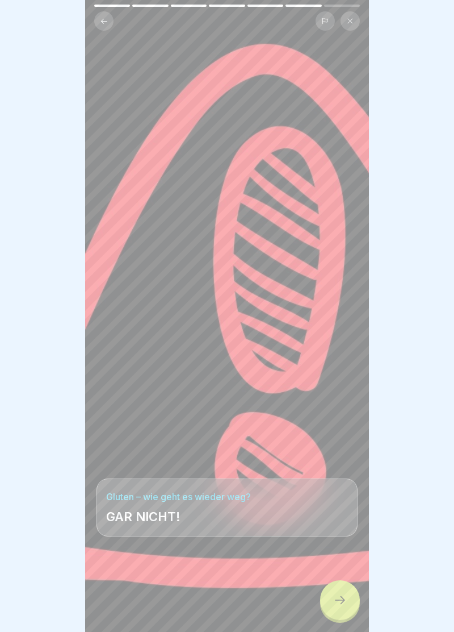
click at [341, 593] on div at bounding box center [340, 600] width 40 height 40
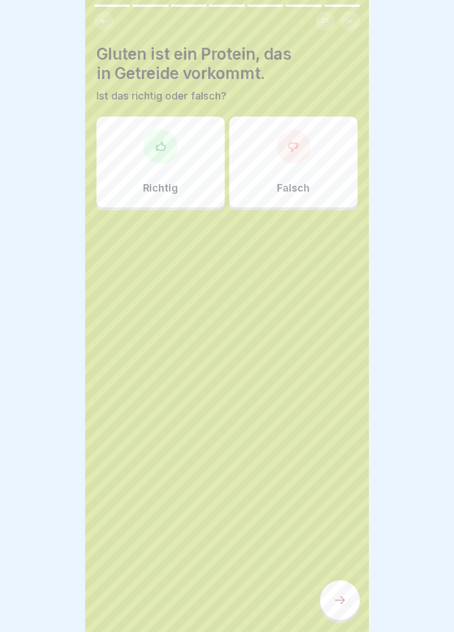
click at [160, 165] on div "Richtig" at bounding box center [161, 161] width 128 height 91
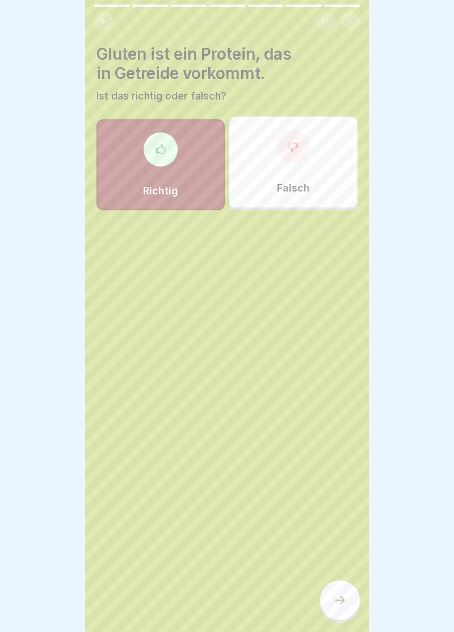
click at [343, 597] on icon at bounding box center [340, 600] width 14 height 14
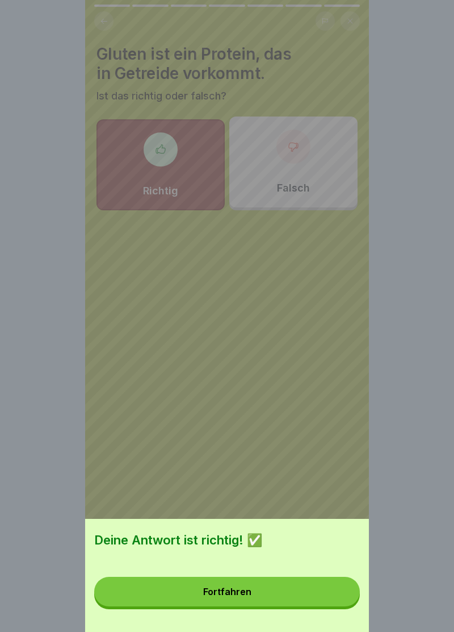
click at [313, 593] on button "Fortfahren" at bounding box center [227, 592] width 266 height 30
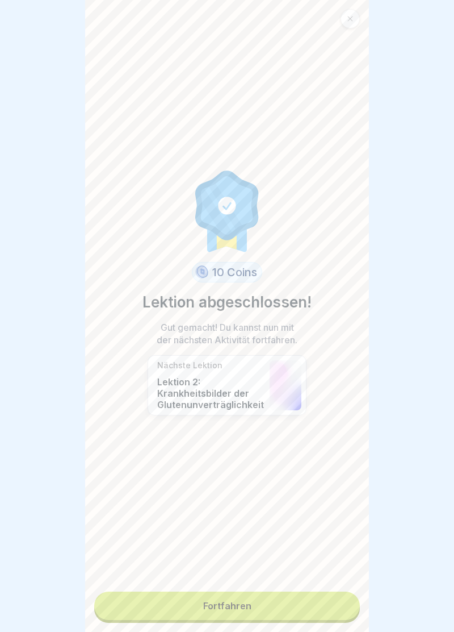
click at [328, 608] on link "Fortfahren" at bounding box center [227, 605] width 266 height 28
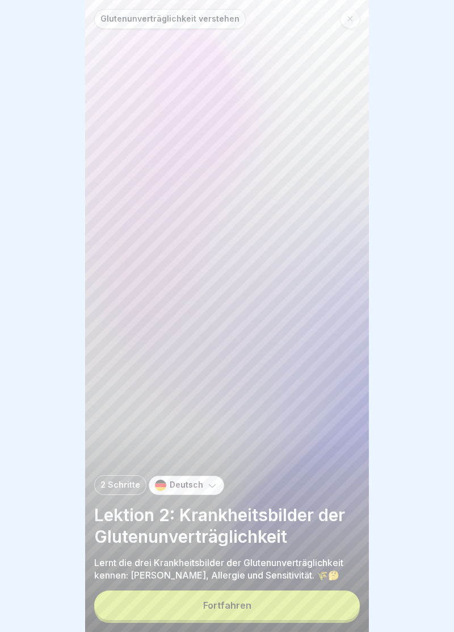
click at [311, 598] on button "Fortfahren" at bounding box center [227, 605] width 266 height 30
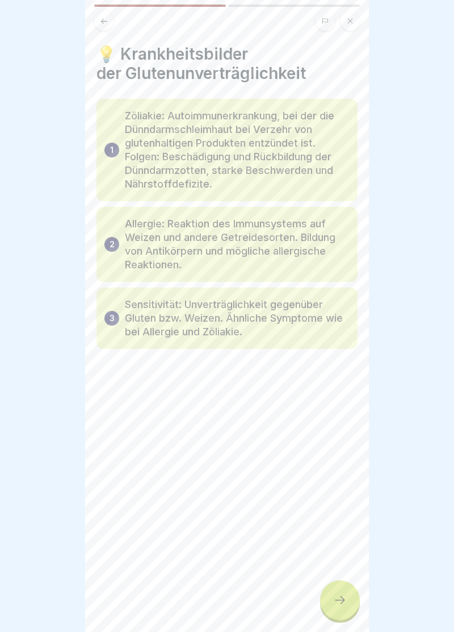
click at [343, 595] on icon at bounding box center [340, 600] width 14 height 14
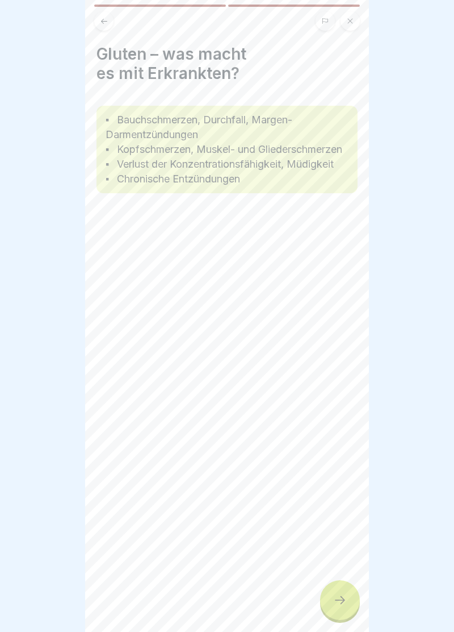
click at [343, 589] on div at bounding box center [340, 600] width 40 height 40
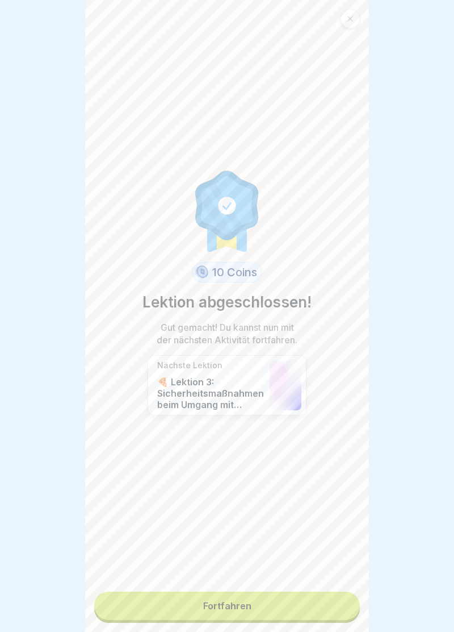
click at [314, 599] on link "Fortfahren" at bounding box center [227, 605] width 266 height 28
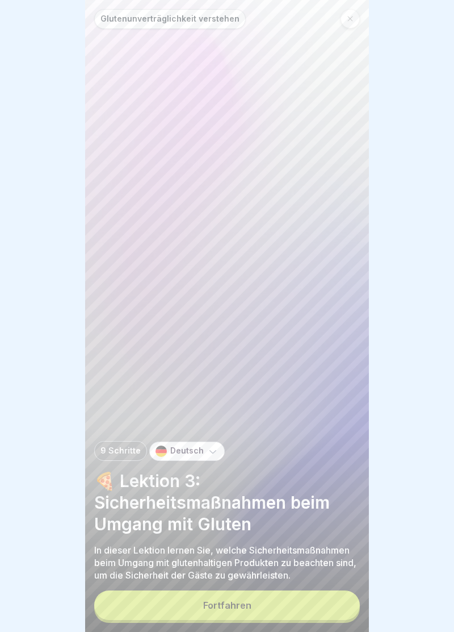
click at [308, 594] on button "Fortfahren" at bounding box center [227, 605] width 266 height 30
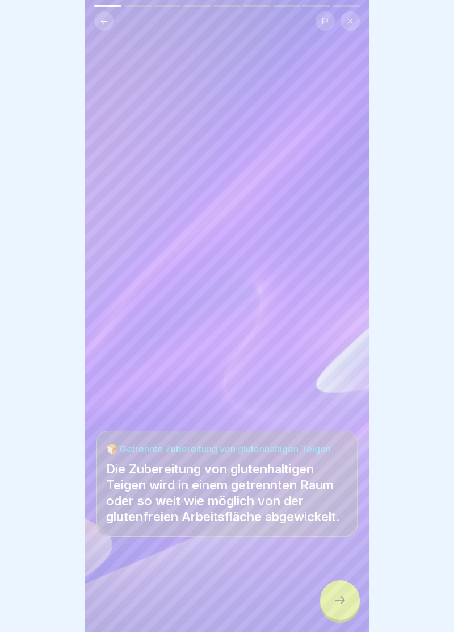
click at [339, 591] on div at bounding box center [340, 600] width 40 height 40
click at [340, 593] on icon at bounding box center [340, 600] width 14 height 14
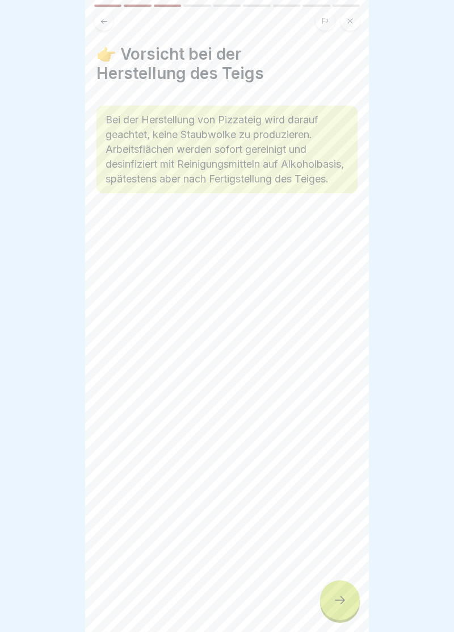
click at [339, 589] on div at bounding box center [340, 600] width 40 height 40
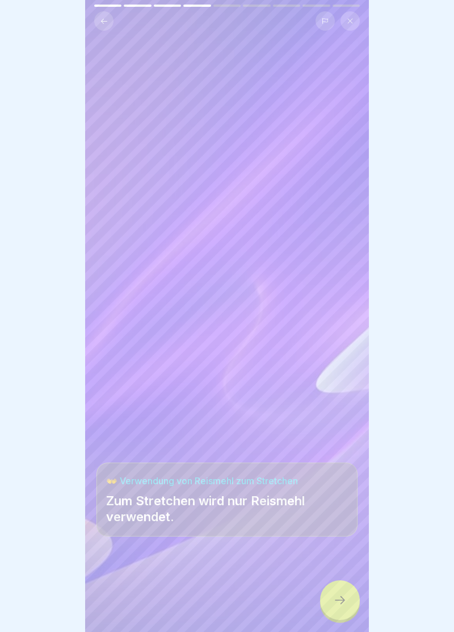
click at [340, 591] on div at bounding box center [340, 600] width 40 height 40
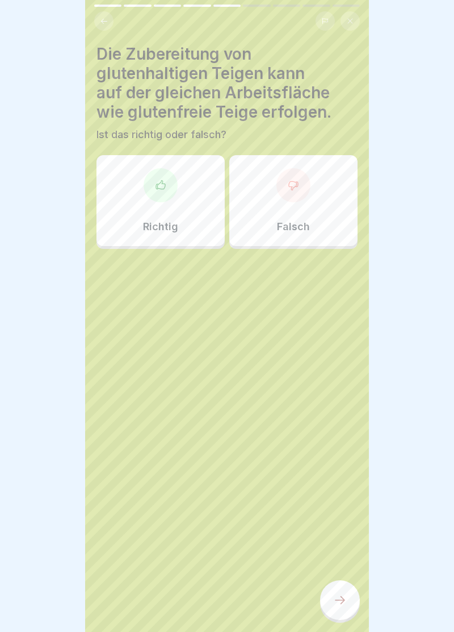
click at [342, 593] on div at bounding box center [340, 600] width 40 height 40
click at [343, 593] on div at bounding box center [227, 316] width 454 height 632
click at [168, 205] on div "Richtig" at bounding box center [161, 200] width 128 height 91
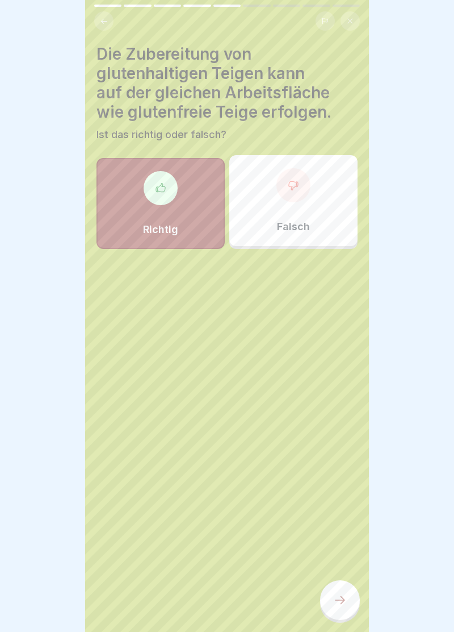
click at [345, 596] on icon at bounding box center [340, 600] width 14 height 14
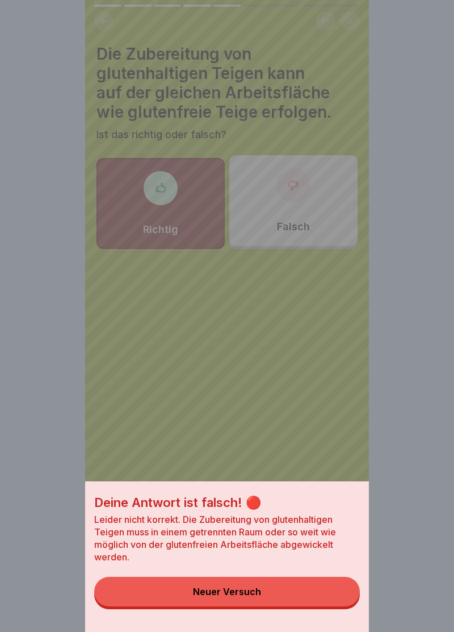
click at [316, 594] on button "Neuer Versuch" at bounding box center [227, 592] width 266 height 30
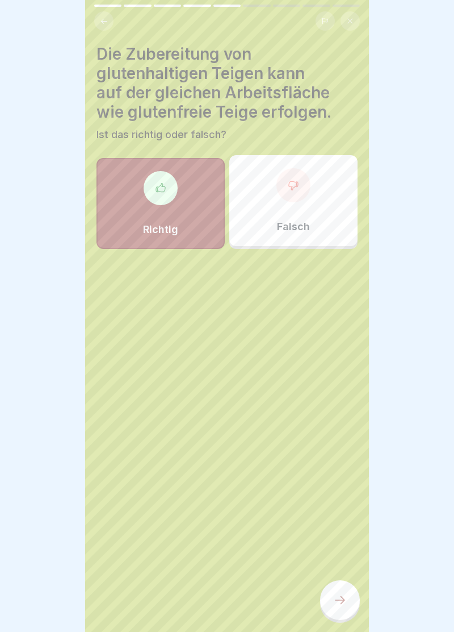
click at [319, 197] on div "Falsch" at bounding box center [294, 200] width 128 height 91
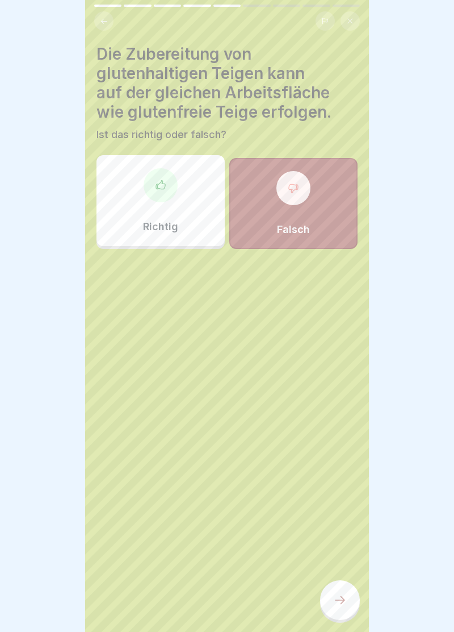
click at [347, 612] on div at bounding box center [340, 600] width 40 height 40
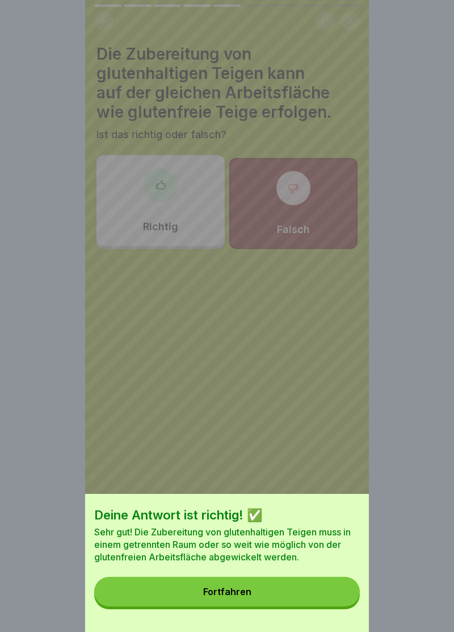
click at [319, 590] on button "Fortfahren" at bounding box center [227, 592] width 266 height 30
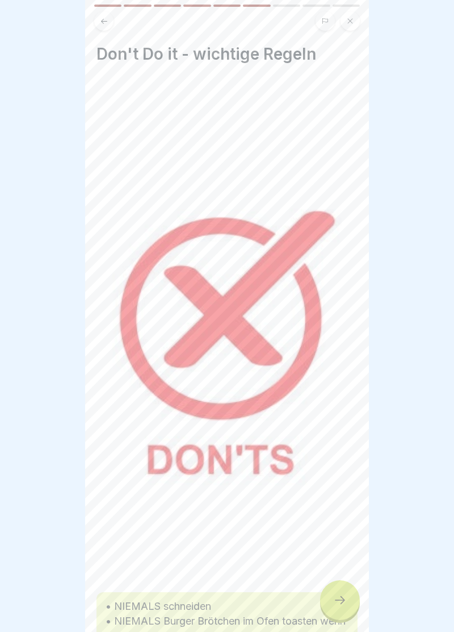
click at [342, 598] on icon at bounding box center [340, 600] width 10 height 8
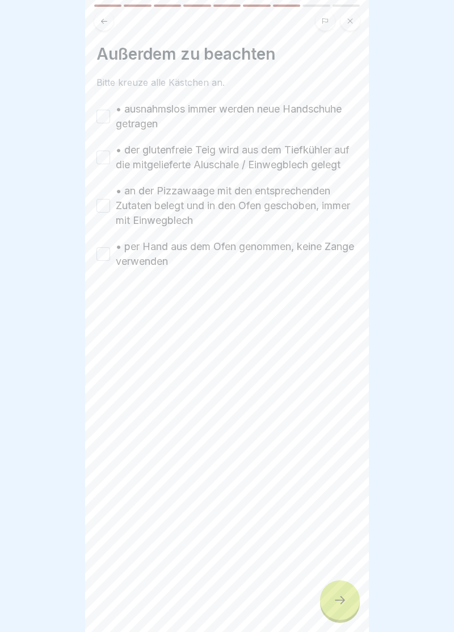
click at [339, 585] on div at bounding box center [340, 600] width 40 height 40
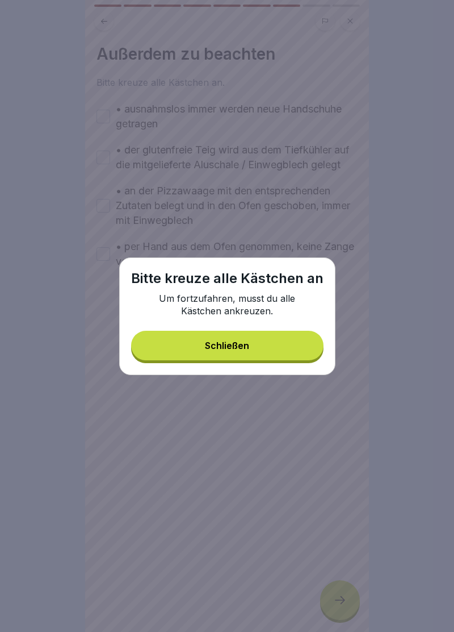
click at [272, 331] on button "Schließen" at bounding box center [227, 346] width 193 height 30
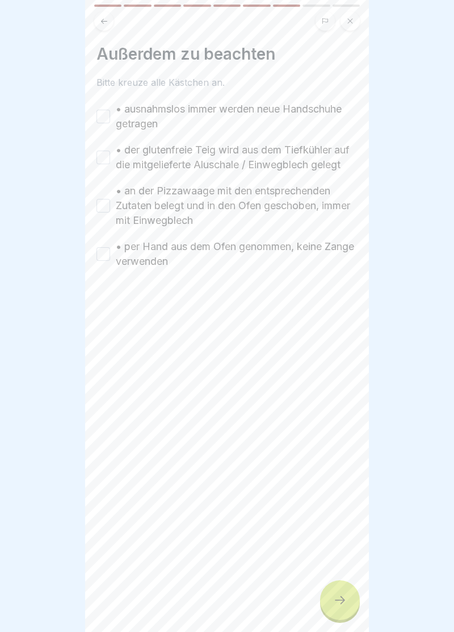
click at [109, 115] on button "• ausnahmslos immer werden neue Handschuhe getragen" at bounding box center [104, 117] width 14 height 14
click at [107, 178] on div "• ausnahmslos immer werden neue Handschuhe getragen • der glutenfreie Teig wird…" at bounding box center [227, 185] width 261 height 167
click at [106, 162] on button "• der glutenfreie Teig wird aus dem Tiefkühler auf die mitgelieferte Aluschale …" at bounding box center [104, 158] width 14 height 14
click at [110, 232] on div "• ausnahmslos immer werden neue Handschuhe getragen • der glutenfreie Teig wird…" at bounding box center [227, 185] width 261 height 167
click at [103, 273] on div at bounding box center [227, 303] width 261 height 68
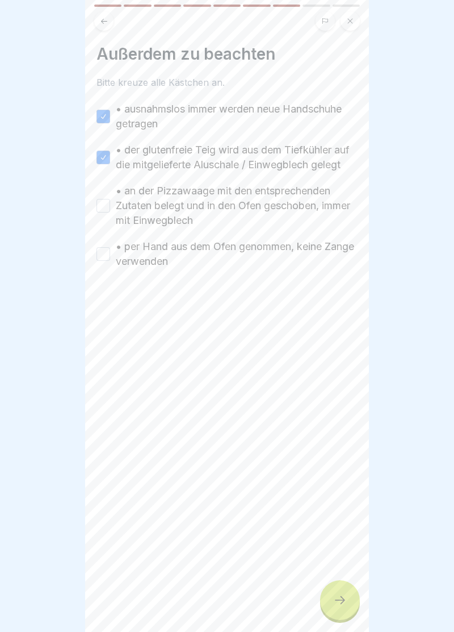
click at [110, 210] on button "• an der Pizzawaage mit den entsprechenden Zutaten belegt und in den Ofen gesch…" at bounding box center [104, 206] width 14 height 14
click at [107, 258] on button "• per Hand aus dem Ofen genommen, keine Zange verwenden" at bounding box center [104, 254] width 14 height 14
click at [348, 587] on div at bounding box center [340, 600] width 40 height 40
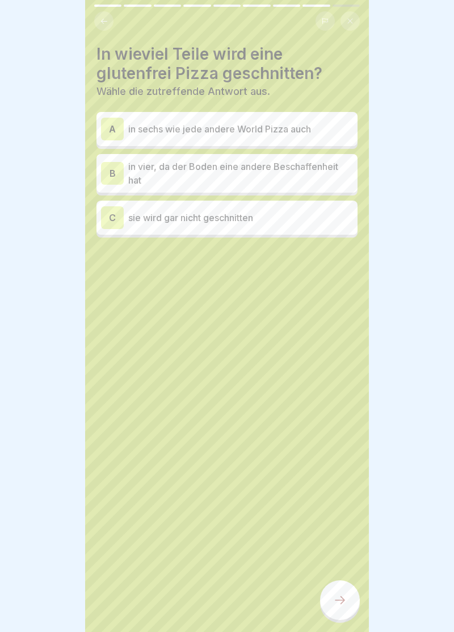
click at [223, 207] on div "C sie wird gar nicht geschnitten" at bounding box center [227, 217] width 252 height 23
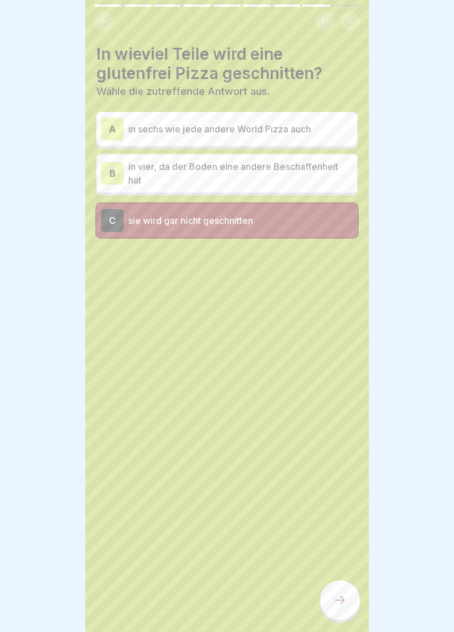
click at [344, 600] on icon at bounding box center [340, 600] width 10 height 8
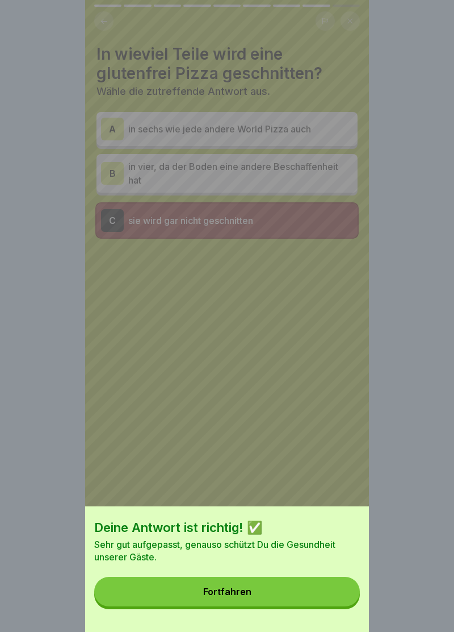
click at [314, 590] on button "Fortfahren" at bounding box center [227, 592] width 266 height 30
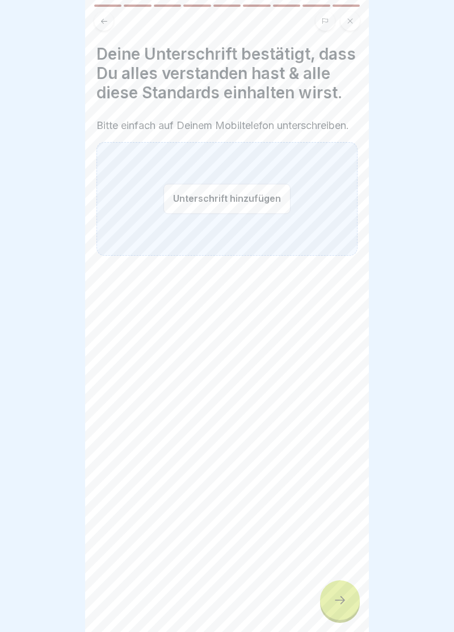
click at [202, 202] on button "Unterschrift hinzufügen" at bounding box center [227, 199] width 127 height 30
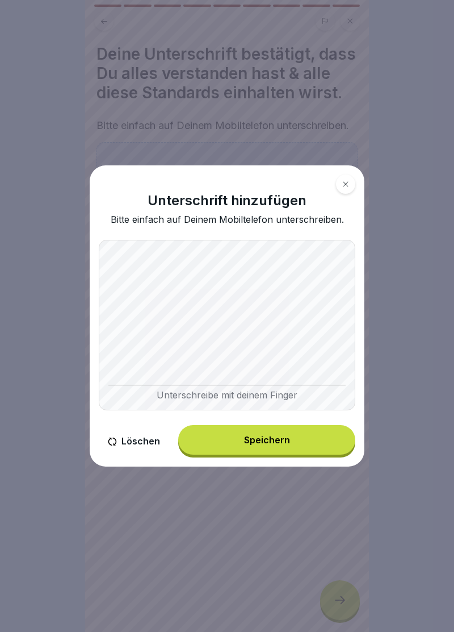
click at [283, 445] on div "Speichern" at bounding box center [267, 440] width 46 height 10
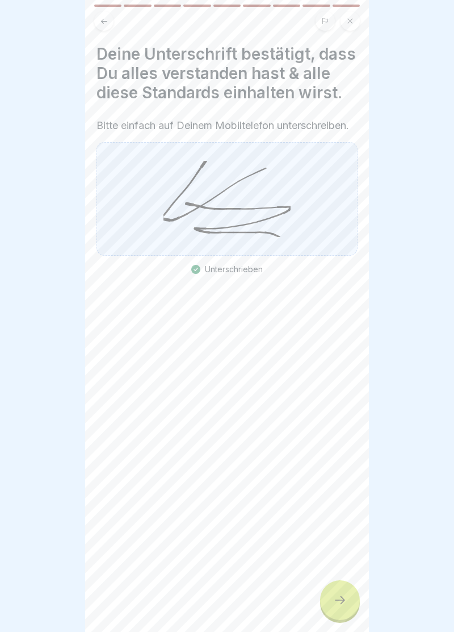
click at [344, 595] on icon at bounding box center [340, 600] width 14 height 14
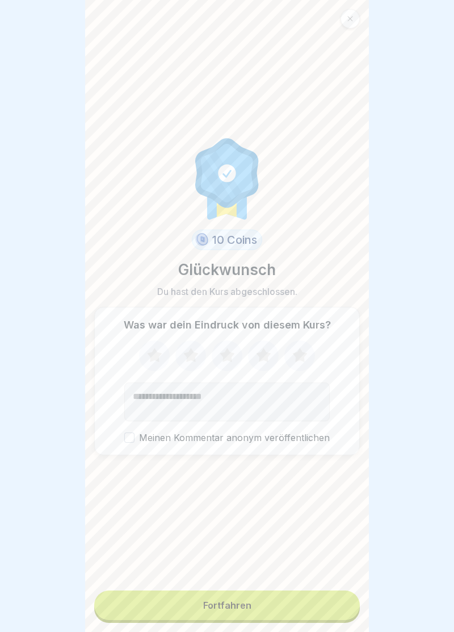
click at [312, 595] on button "Fortfahren" at bounding box center [227, 605] width 266 height 30
